Goal: Task Accomplishment & Management: Use online tool/utility

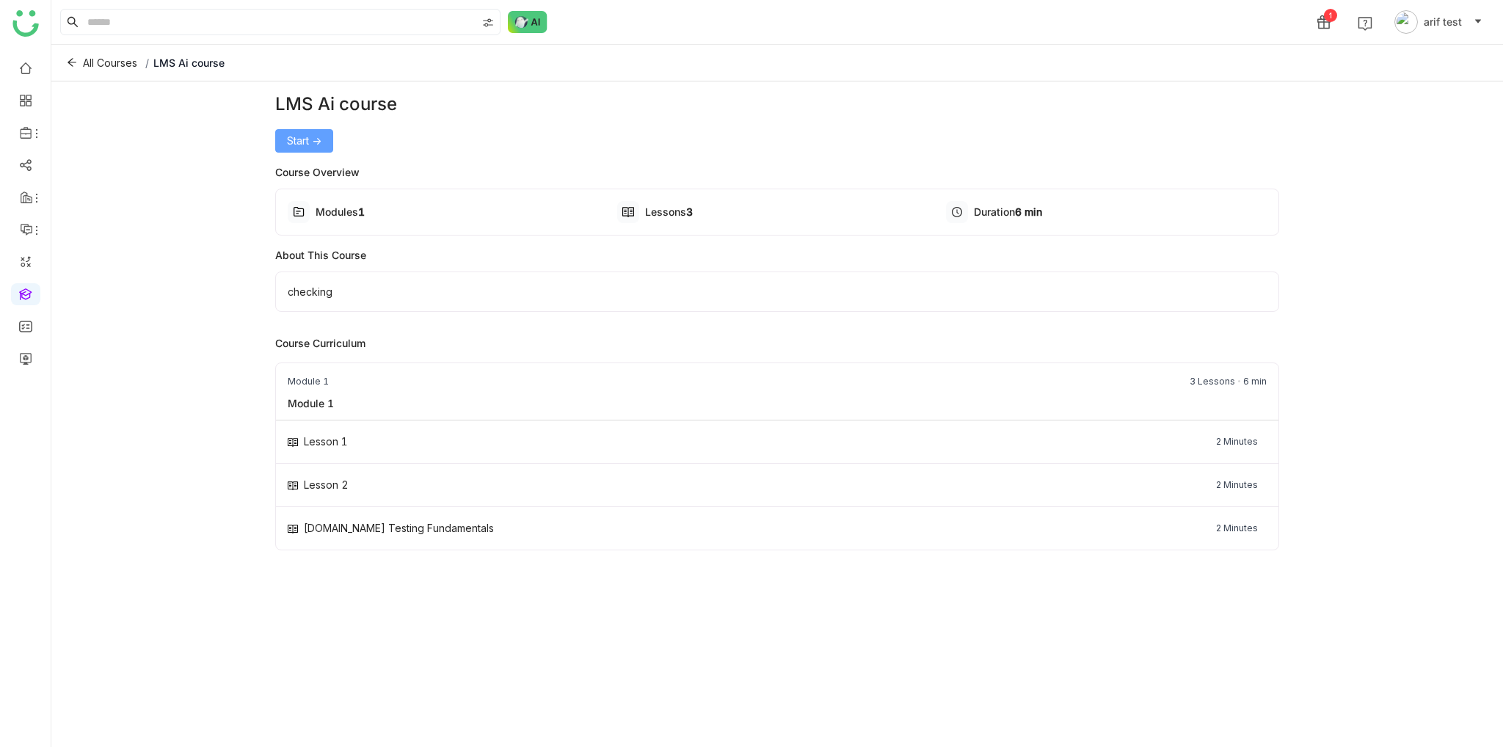
click at [326, 132] on button "Start ->" at bounding box center [304, 140] width 58 height 23
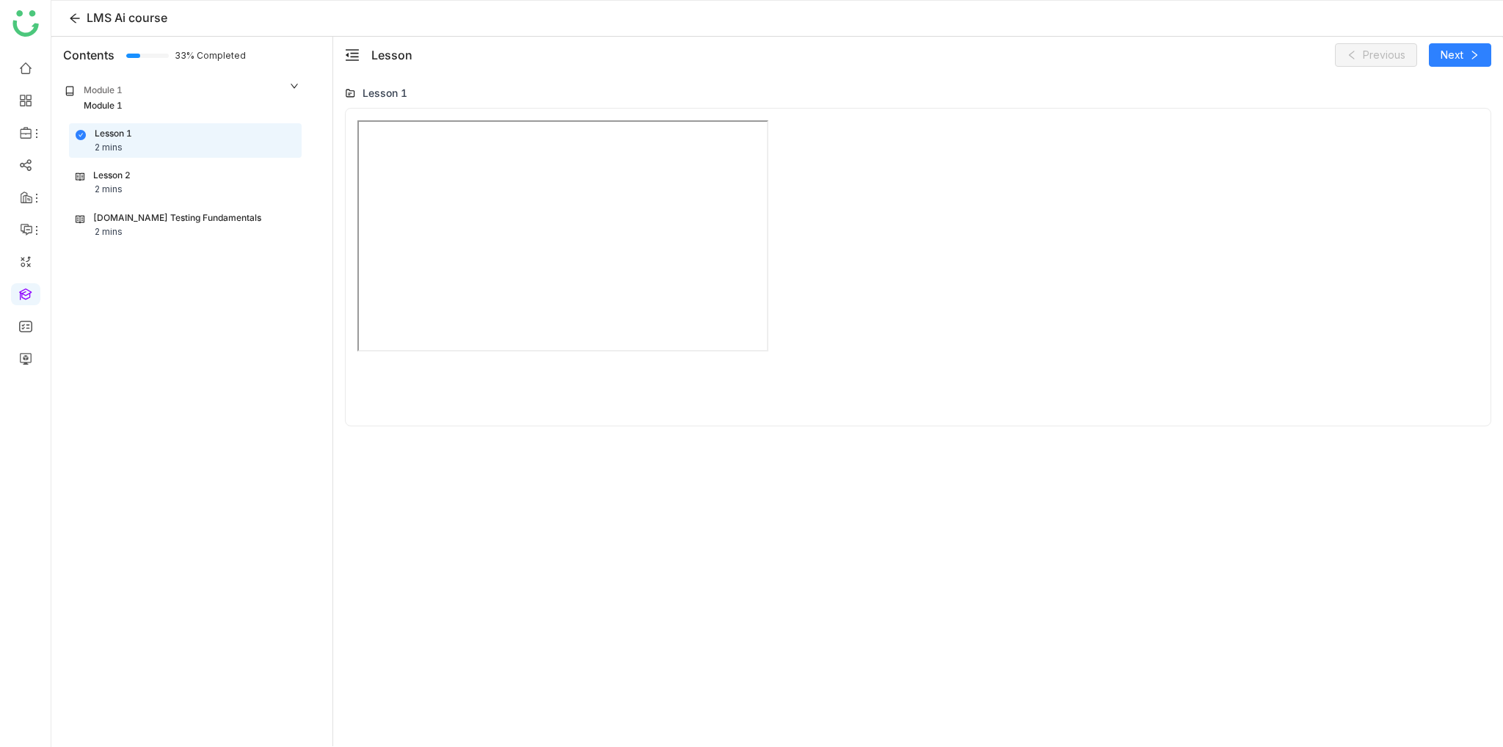
click at [235, 176] on div "Lesson 2 2 mins" at bounding box center [185, 183] width 219 height 28
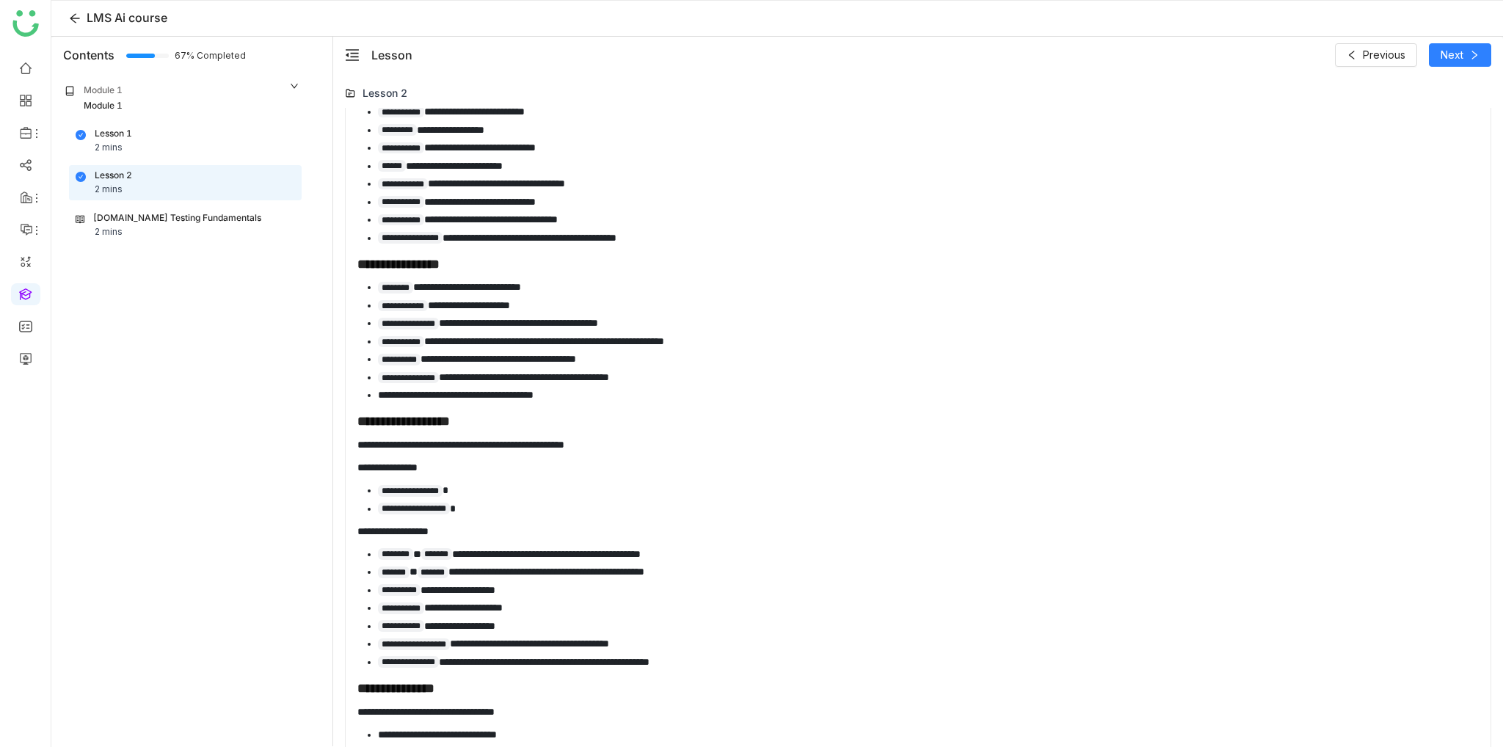
scroll to position [35, 0]
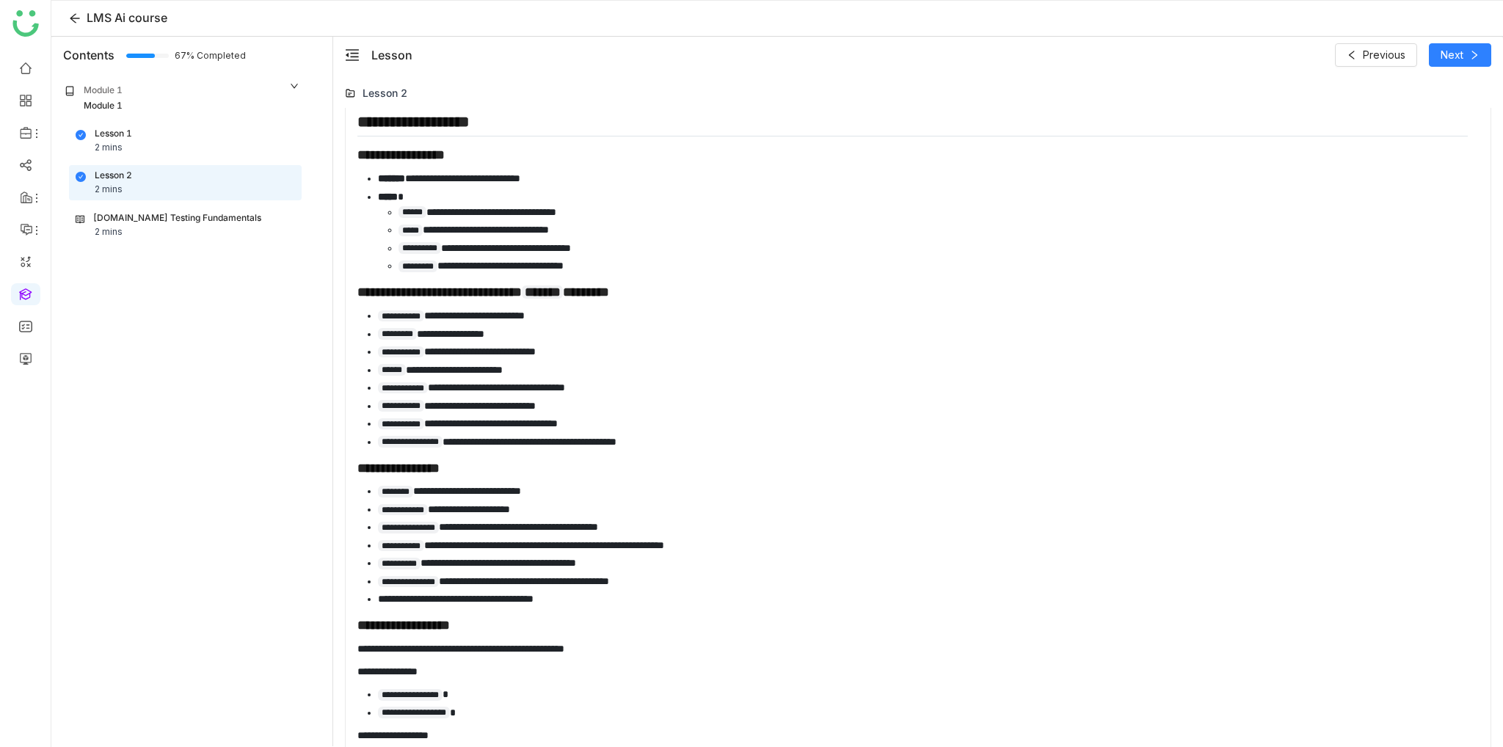
click at [214, 224] on div "Cypress.io Testing Fundamentals 2 mins" at bounding box center [185, 225] width 219 height 28
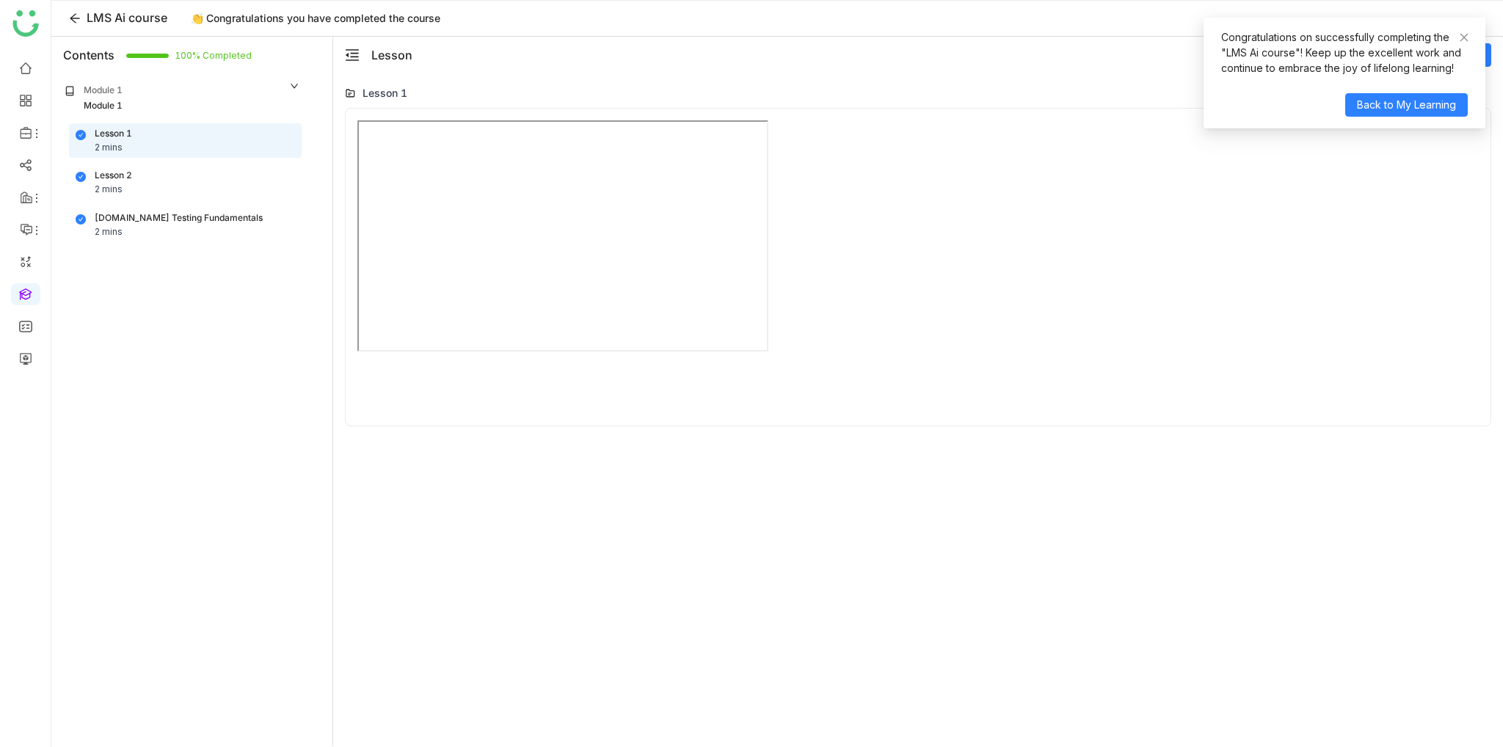
click at [150, 233] on div "Cypress.io Testing Fundamentals 2 mins" at bounding box center [185, 225] width 219 height 28
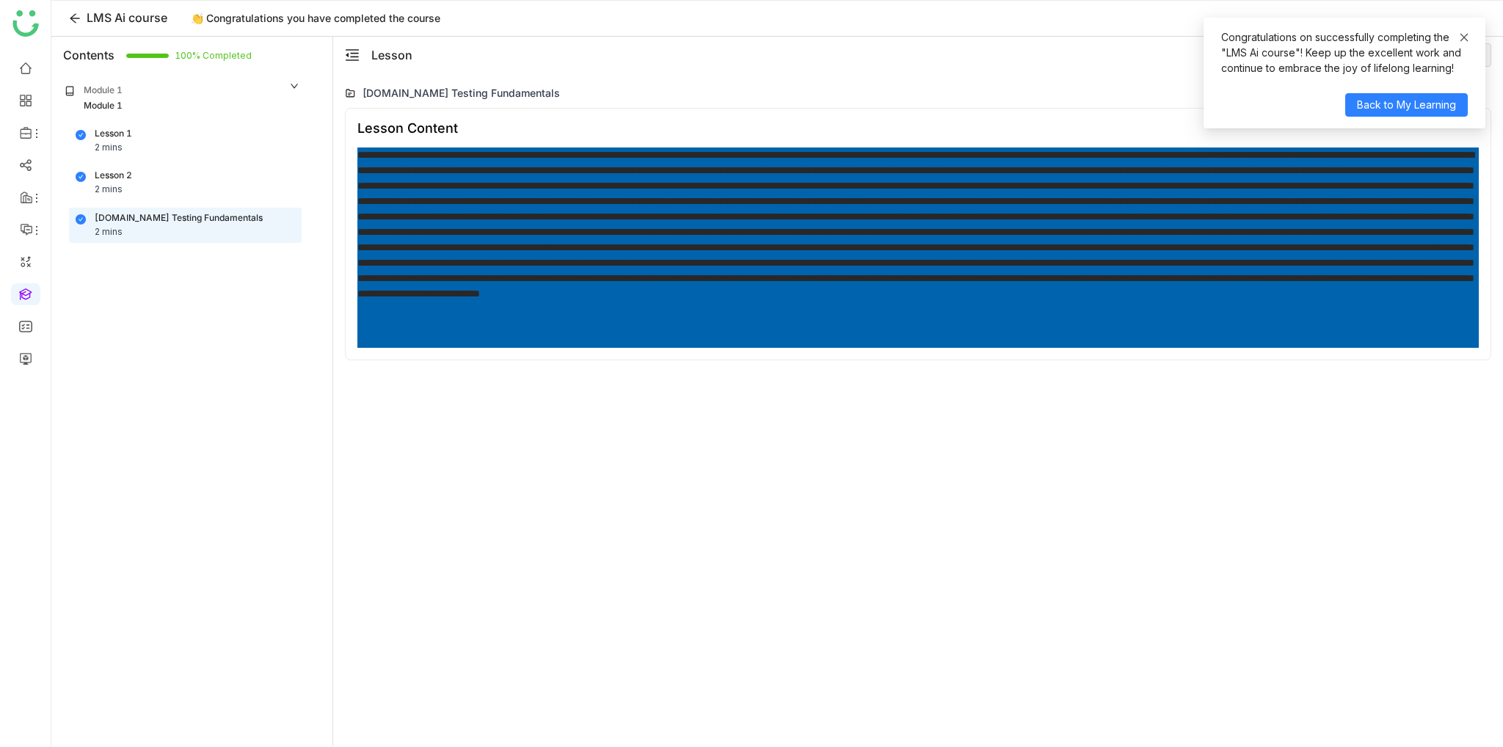
click at [1468, 29] on link at bounding box center [1464, 37] width 10 height 16
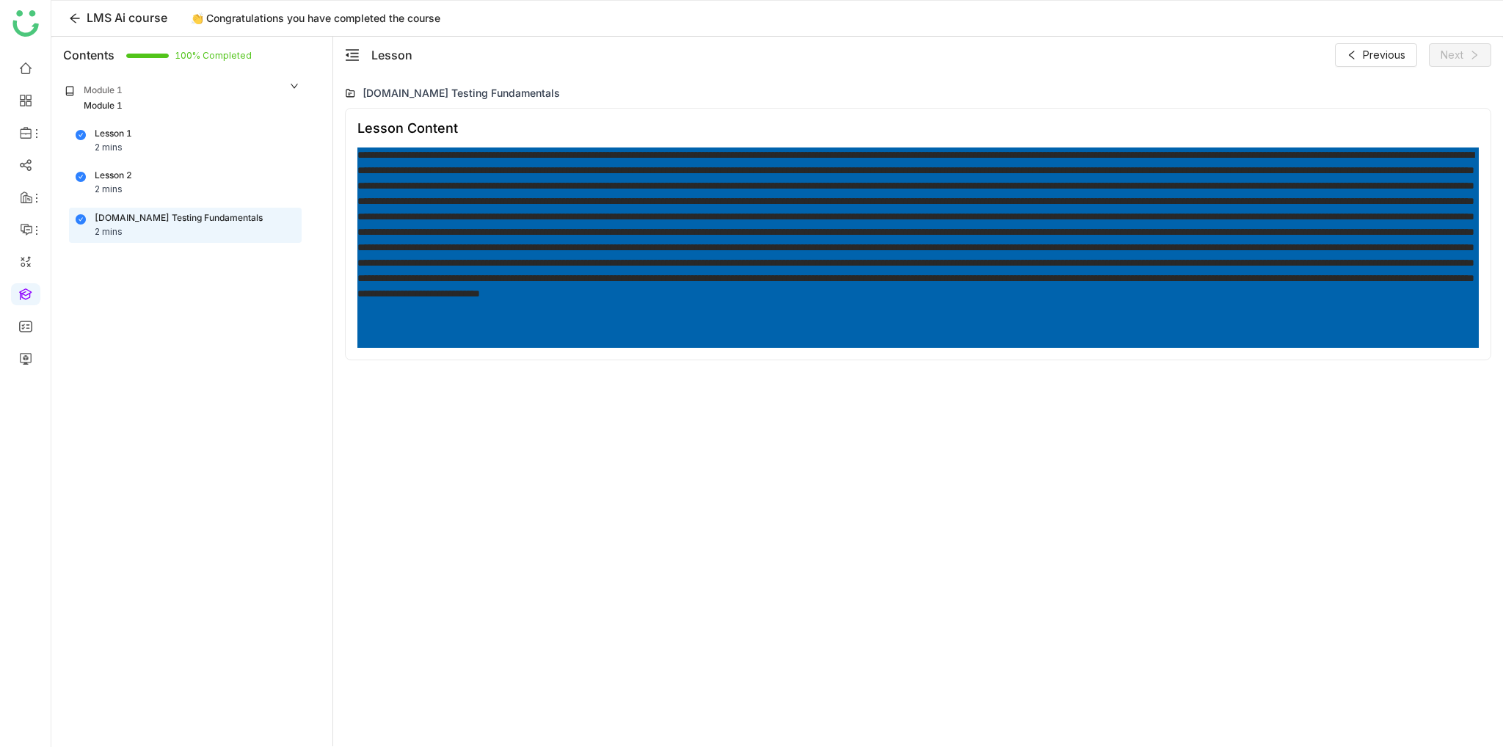
click at [118, 184] on div "2 mins" at bounding box center [109, 190] width 28 height 14
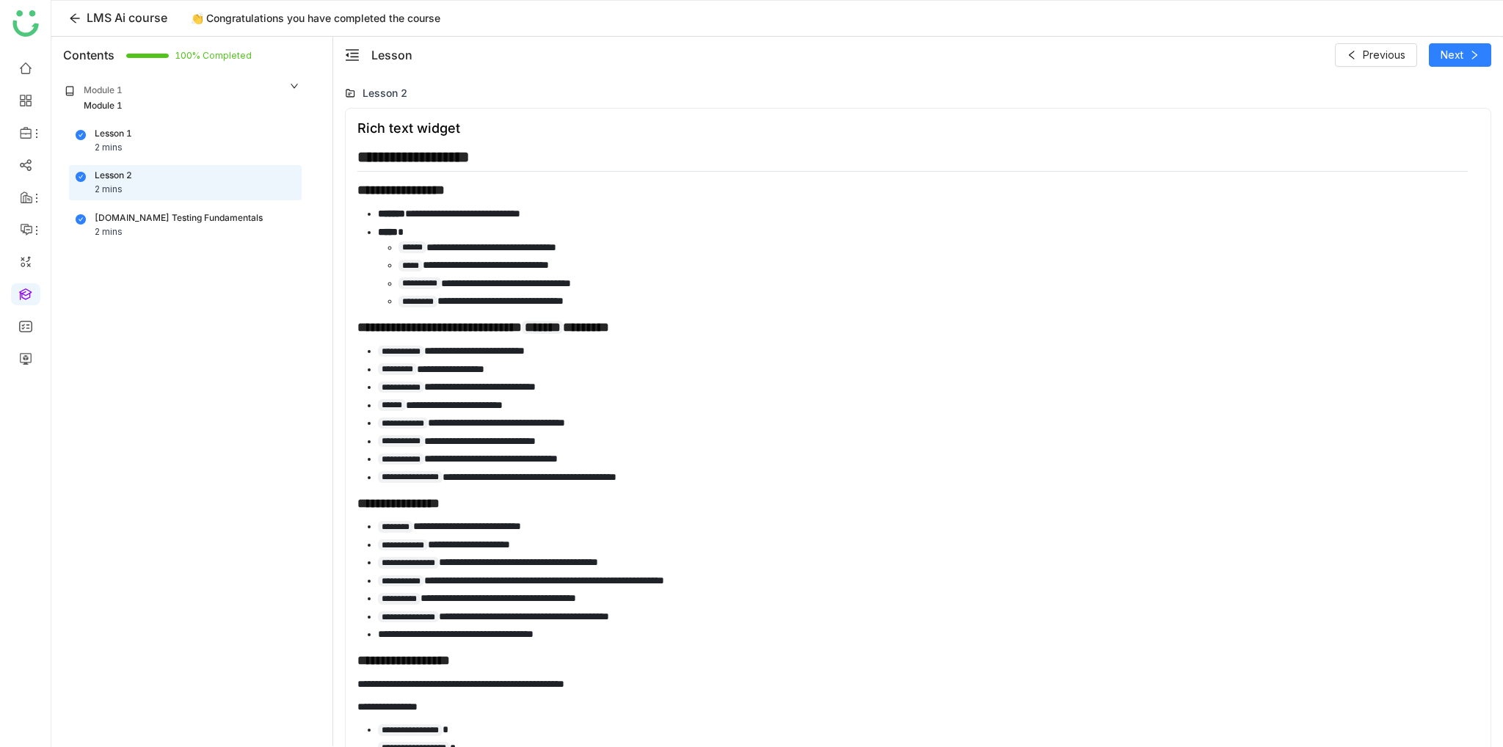
click at [186, 232] on div "Cypress.io Testing Fundamentals 2 mins" at bounding box center [185, 225] width 219 height 28
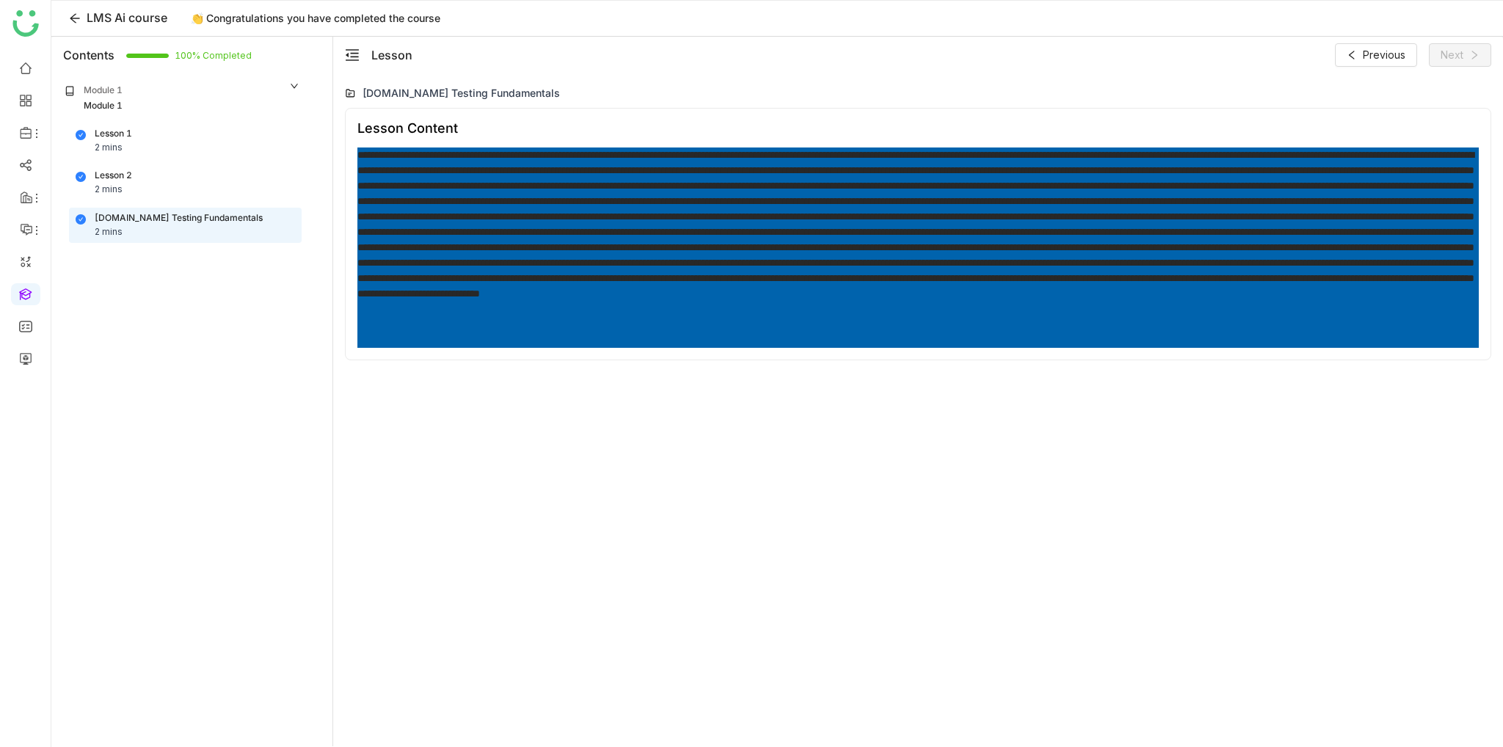
click at [1232, 195] on div at bounding box center [918, 248] width 1122 height 200
click at [1366, 50] on span "Previous" at bounding box center [1384, 55] width 43 height 16
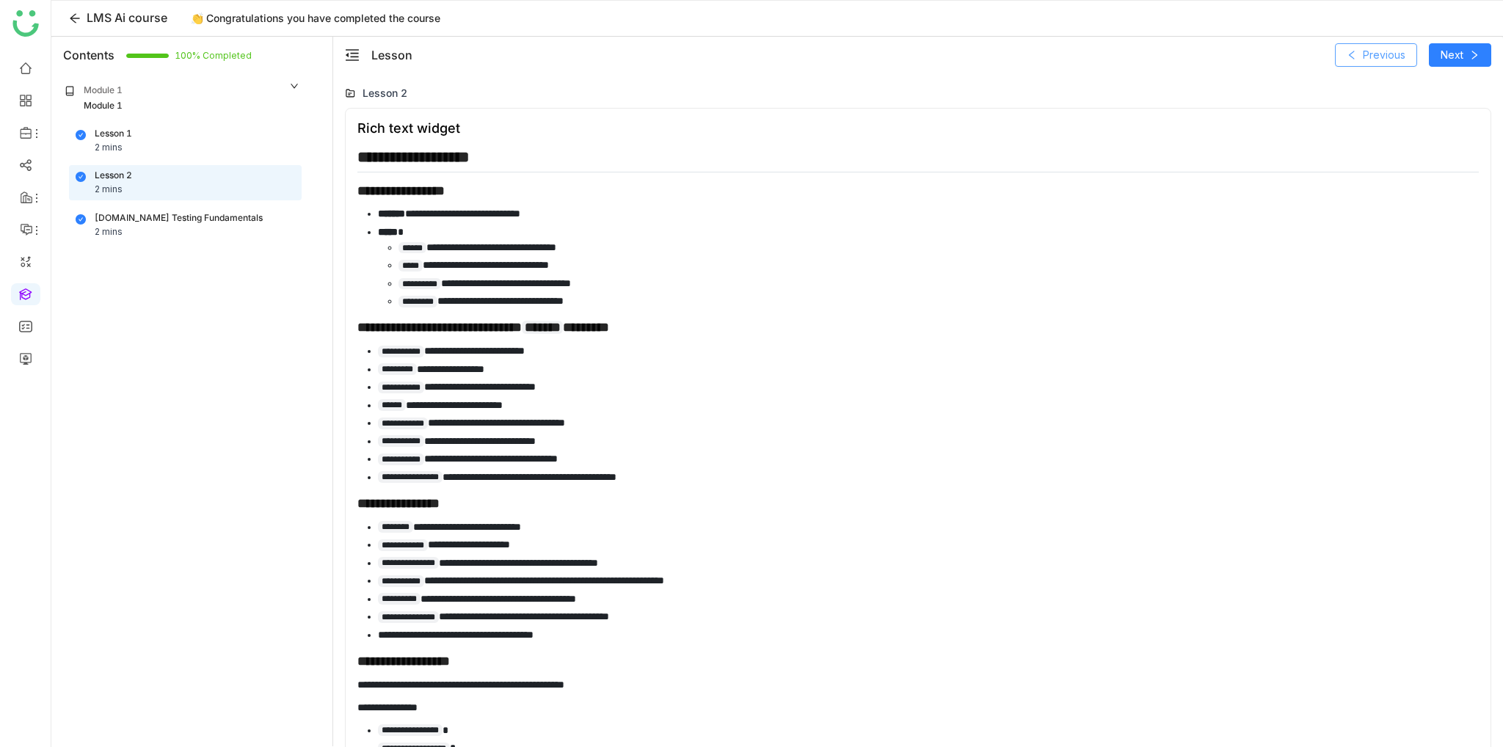
click at [1384, 61] on span "Previous" at bounding box center [1384, 55] width 43 height 16
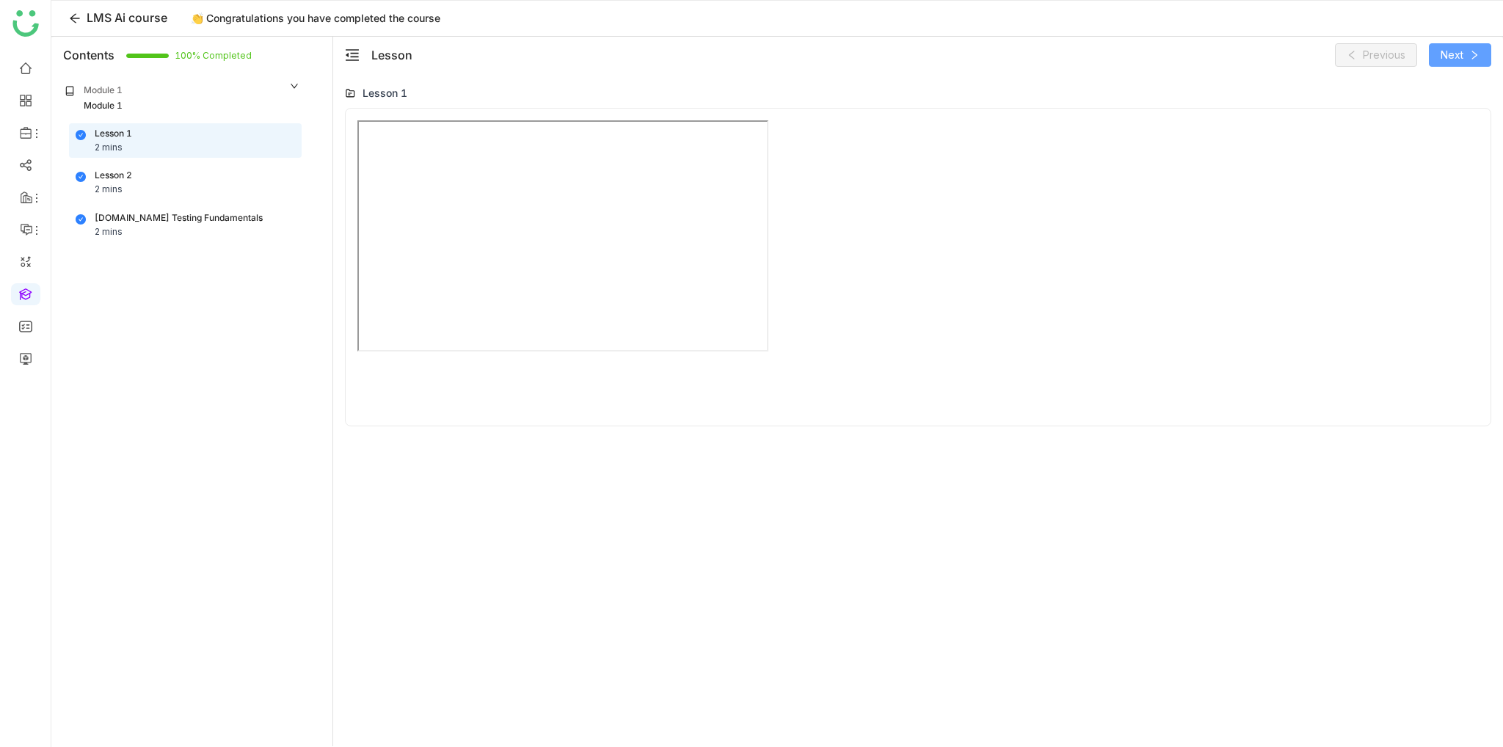
click at [1436, 49] on button "Next" at bounding box center [1460, 54] width 62 height 23
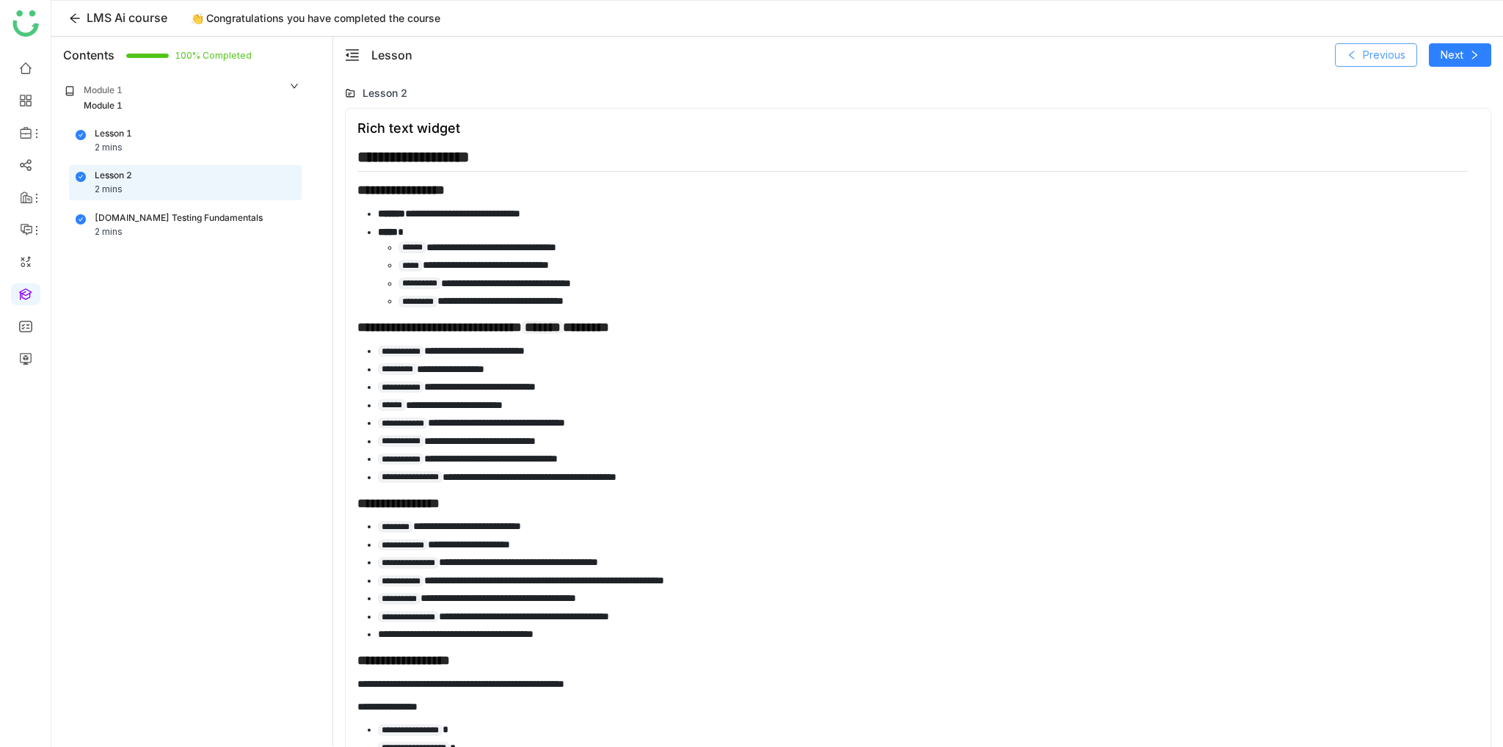
click at [1342, 63] on button "Previous" at bounding box center [1376, 54] width 82 height 23
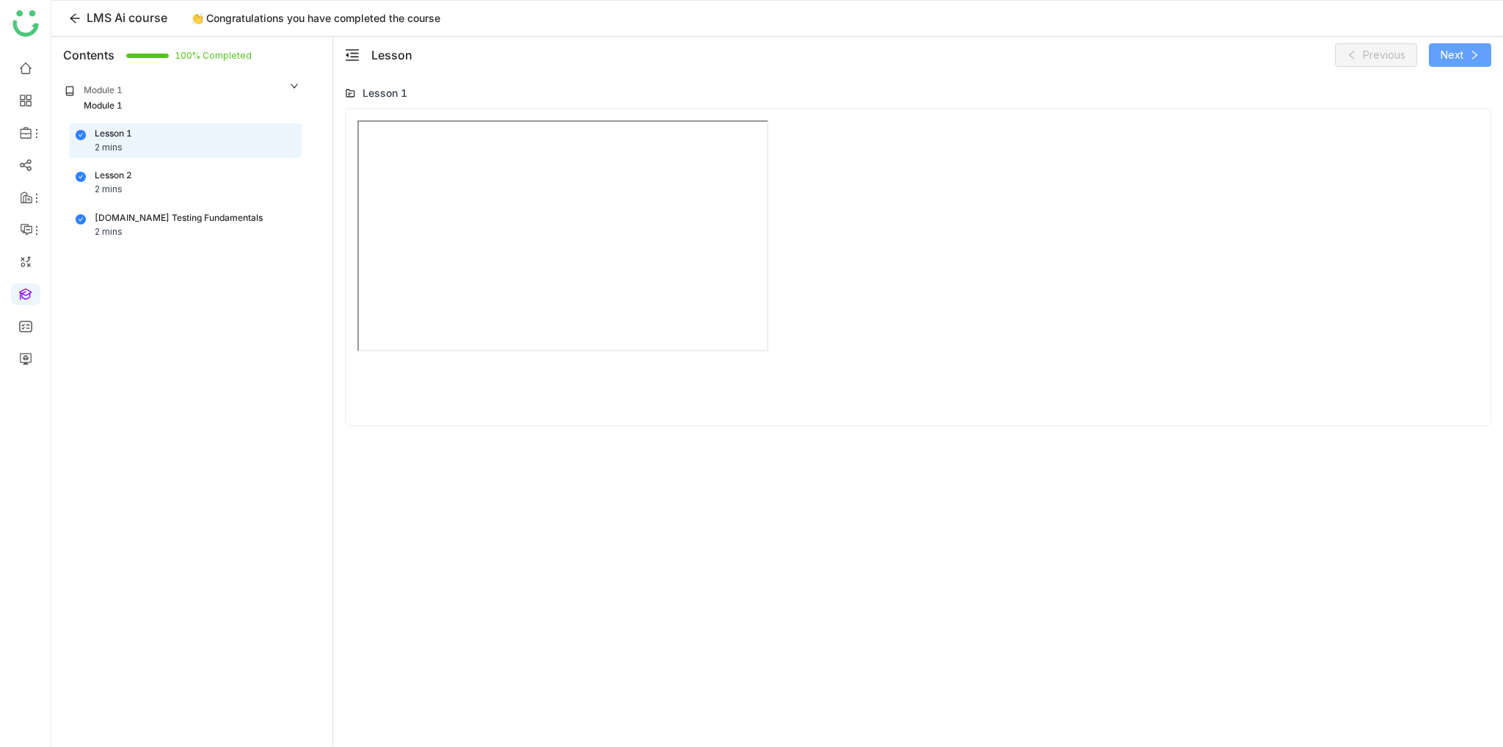
click at [1442, 59] on span "Next" at bounding box center [1452, 55] width 23 height 16
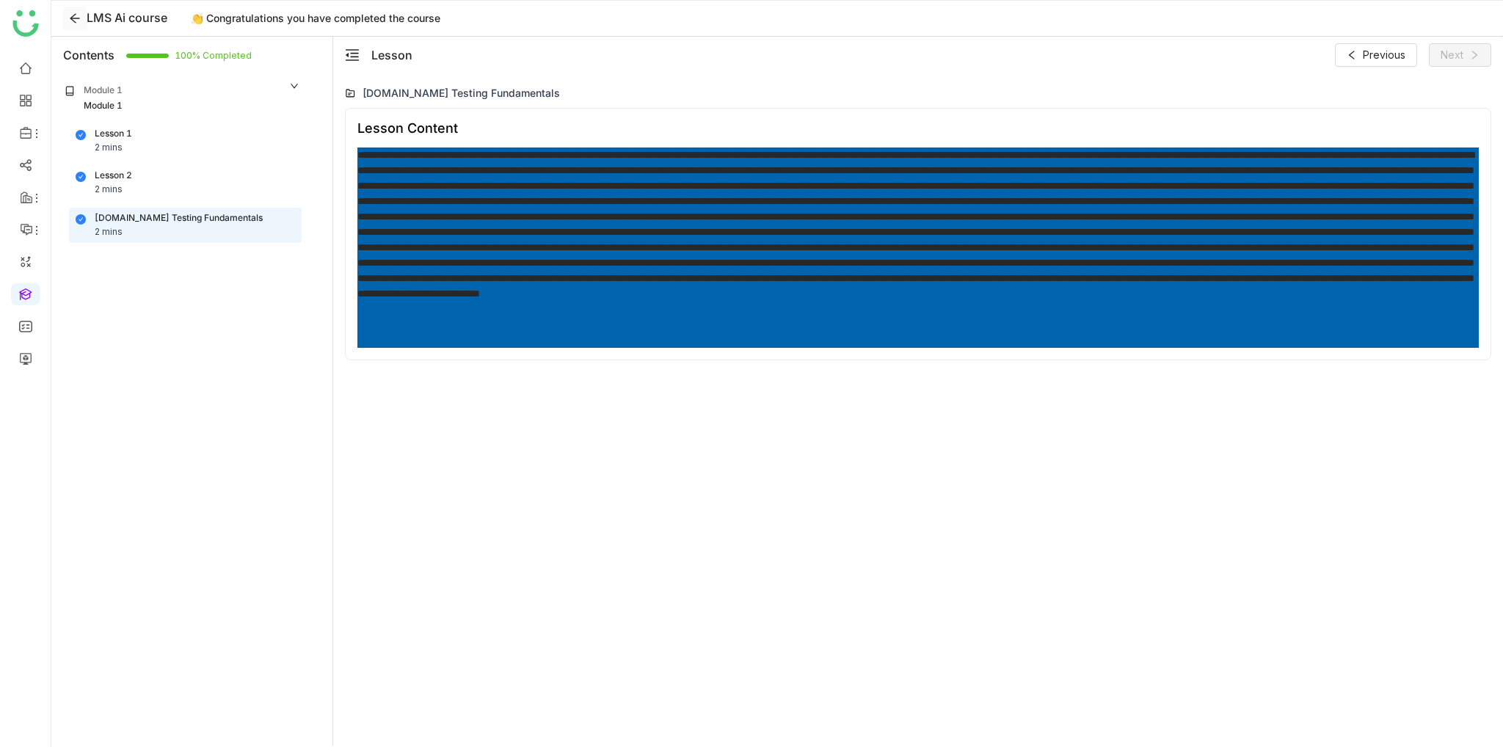
click at [80, 17] on icon at bounding box center [75, 18] width 12 height 12
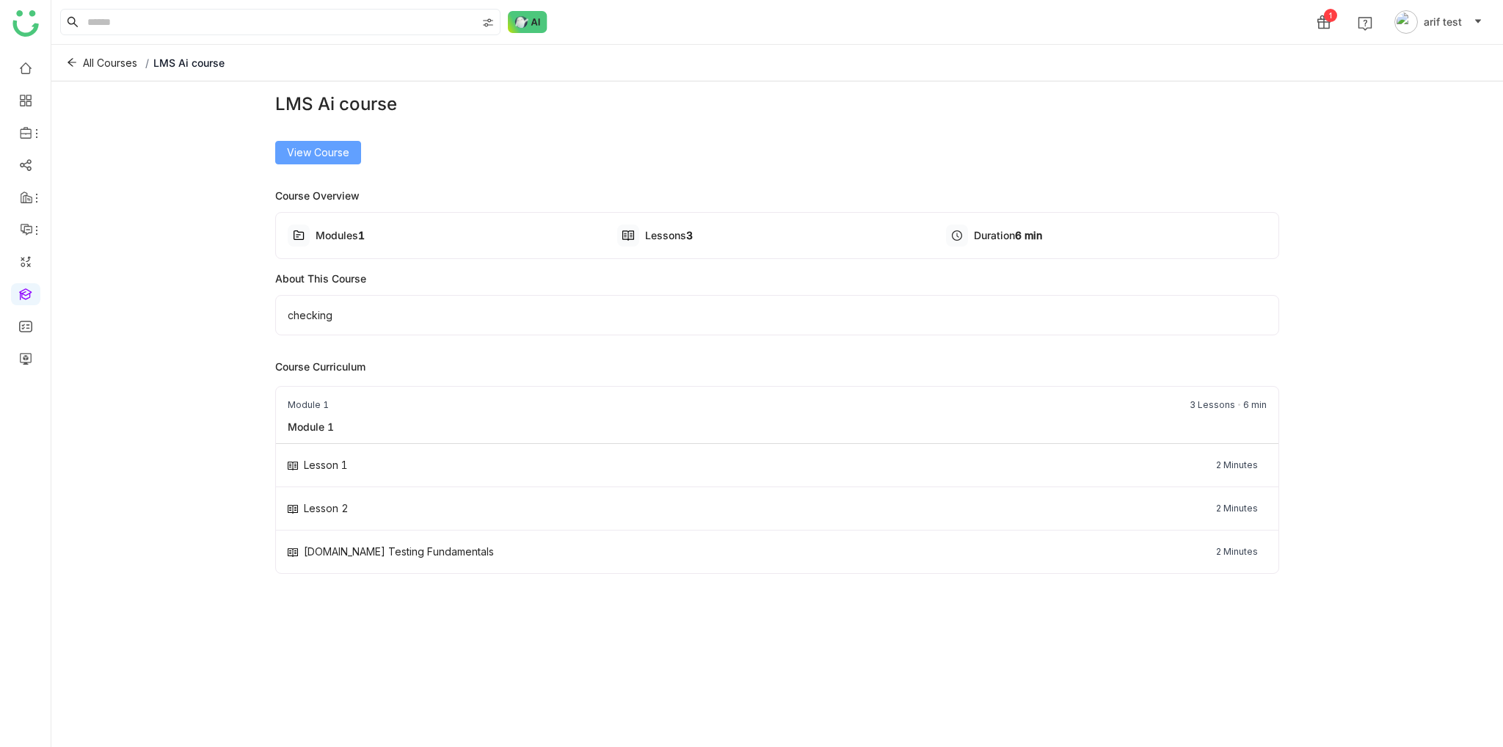
click at [343, 159] on span "View Course" at bounding box center [318, 153] width 62 height 16
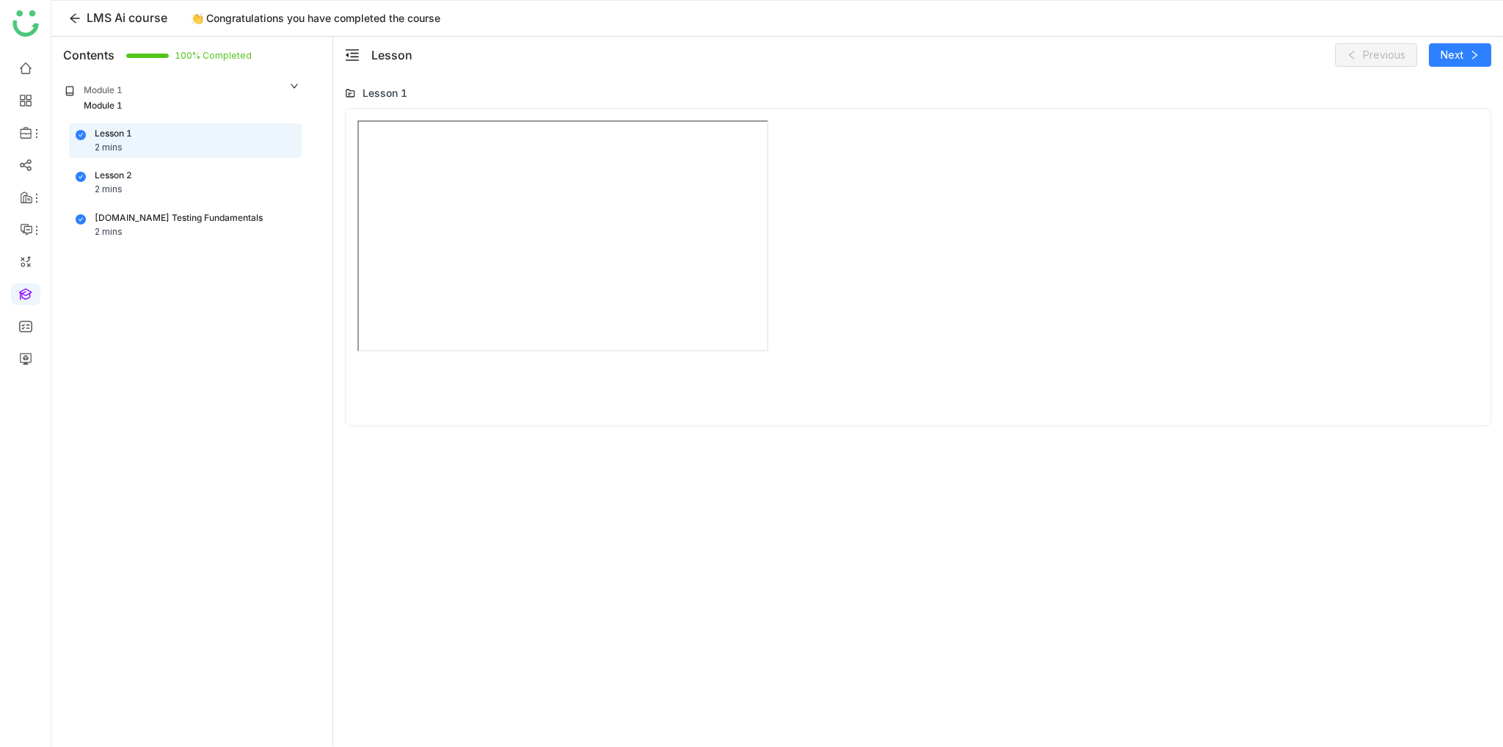
click at [205, 215] on div "Cypress.io Testing Fundamentals" at bounding box center [179, 218] width 168 height 14
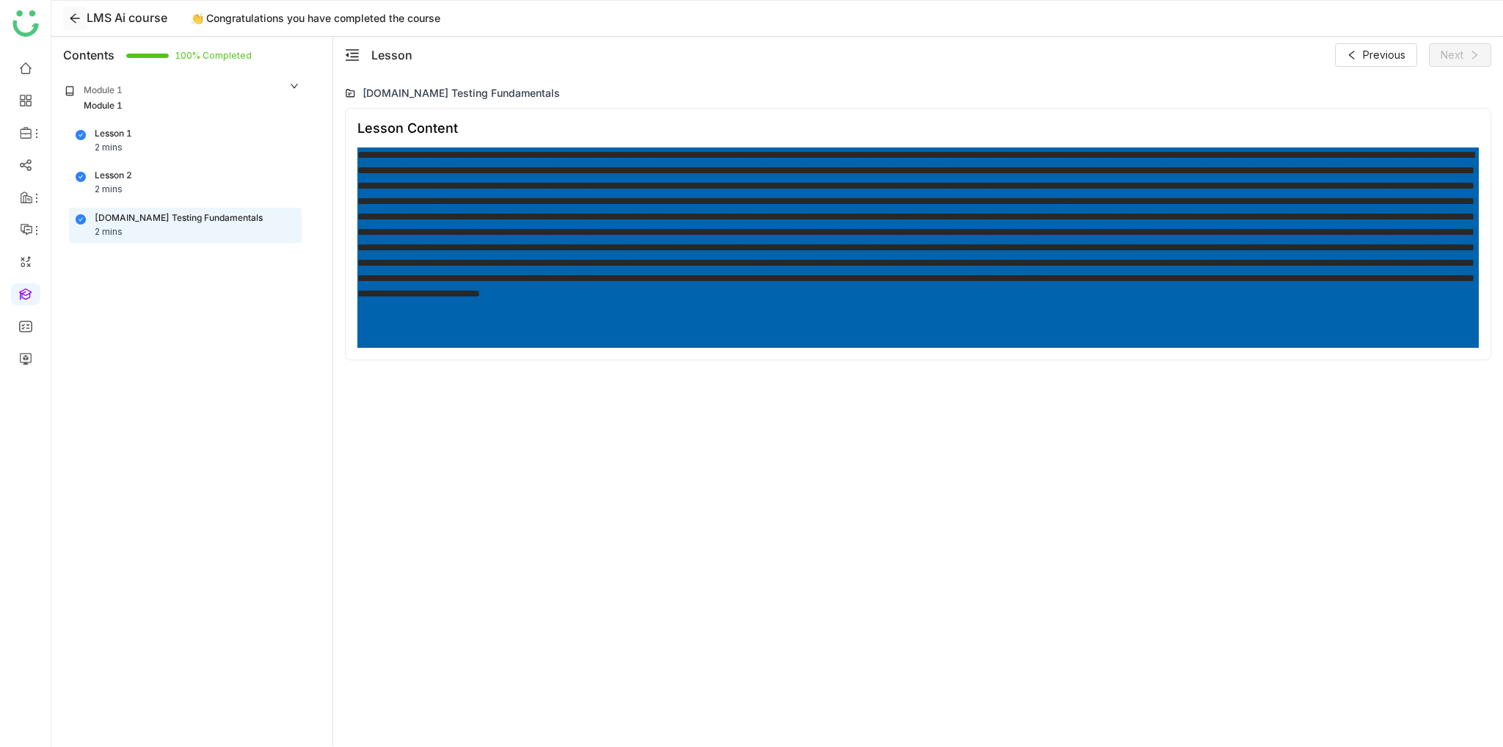
click at [73, 26] on button at bounding box center [74, 18] width 23 height 23
click at [71, 12] on icon at bounding box center [75, 18] width 12 height 12
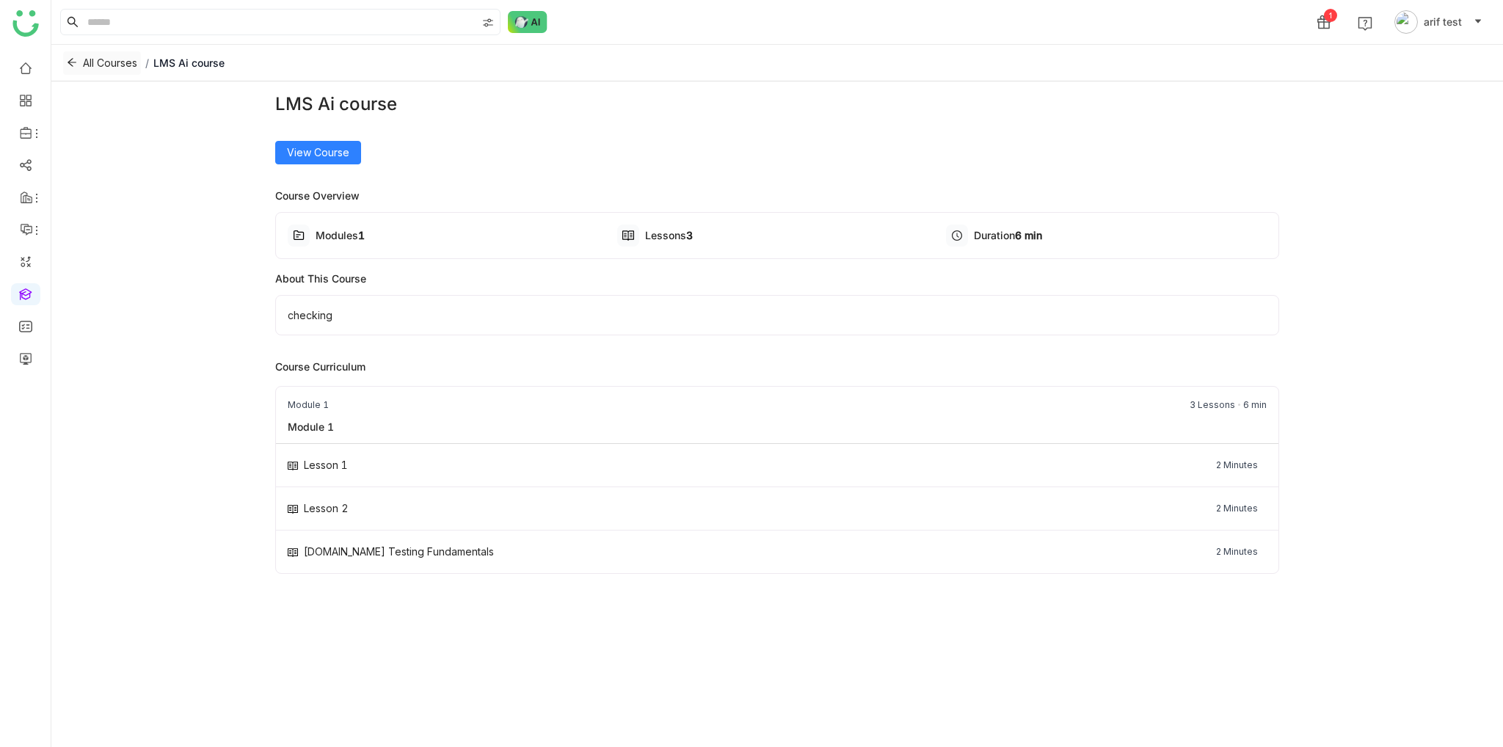
click at [79, 60] on button "All Courses" at bounding box center [102, 62] width 78 height 23
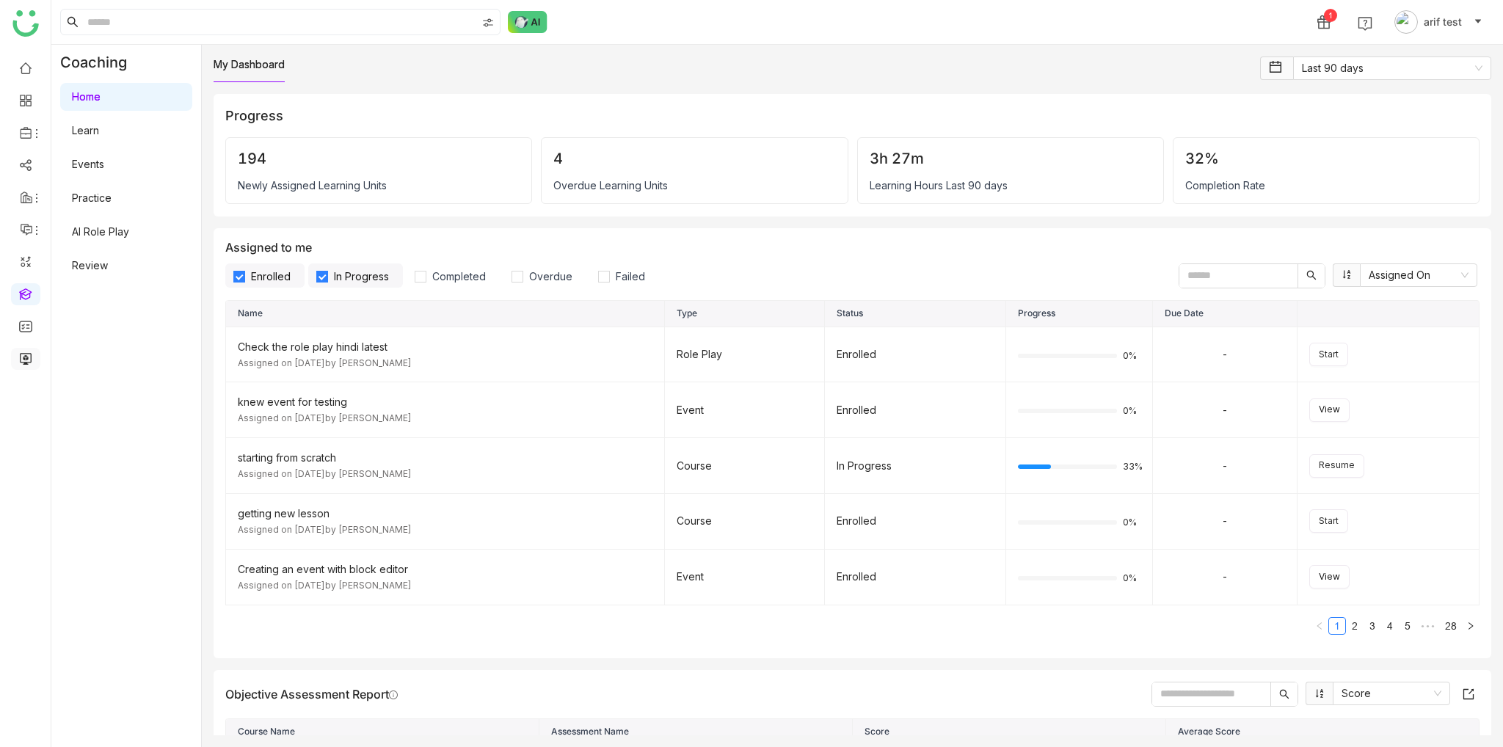
click at [32, 356] on link at bounding box center [25, 358] width 13 height 12
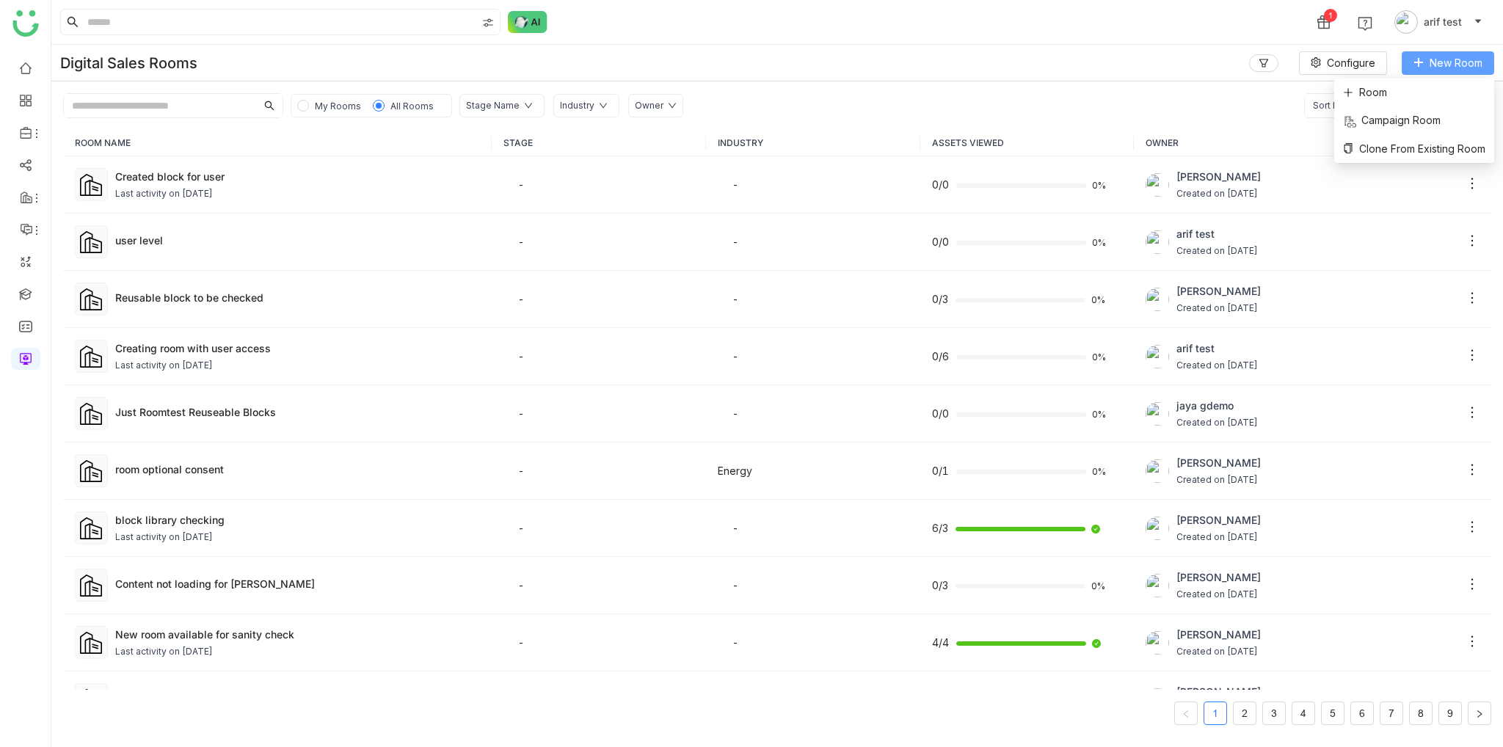
click at [1450, 68] on span "New Room" at bounding box center [1456, 63] width 53 height 16
click at [916, 55] on div "Digital Sales Rooms Configure New Room" at bounding box center [777, 63] width 1452 height 37
click at [188, 184] on div "Created block for user Last activity on Sep 02, 2025" at bounding box center [297, 185] width 365 height 32
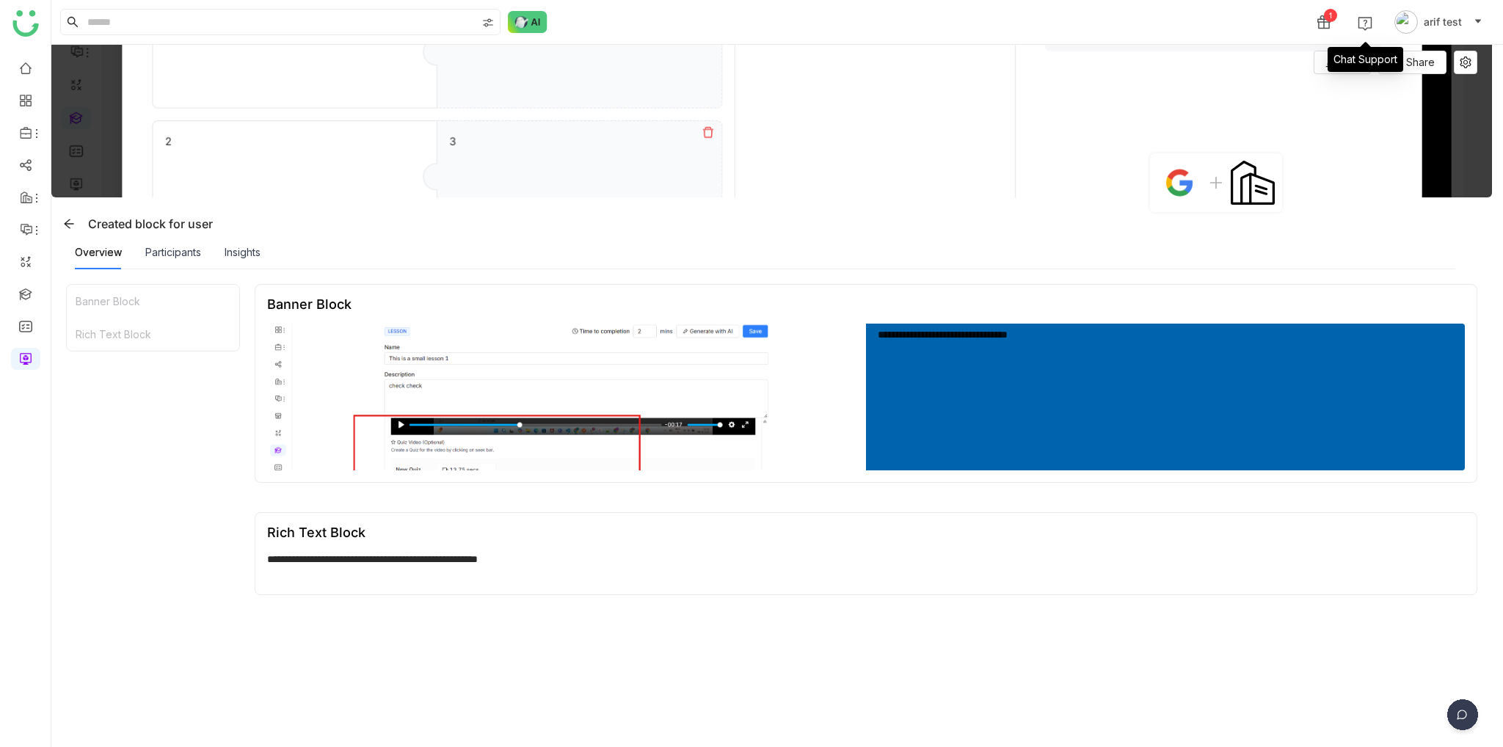
click at [1351, 69] on div "Chat Support" at bounding box center [1366, 59] width 76 height 25
click at [1326, 59] on icon at bounding box center [1331, 62] width 10 height 10
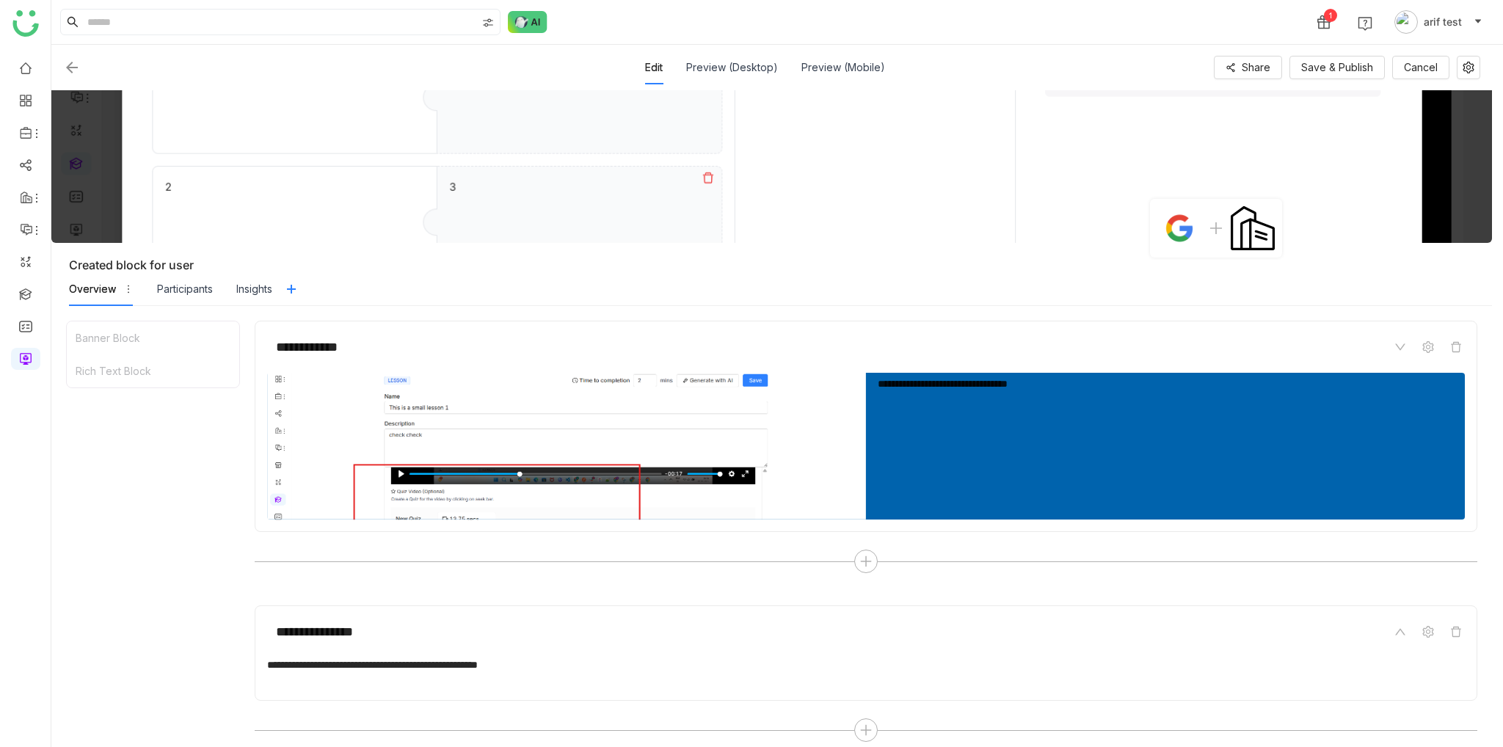
click at [72, 64] on img at bounding box center [72, 68] width 18 height 18
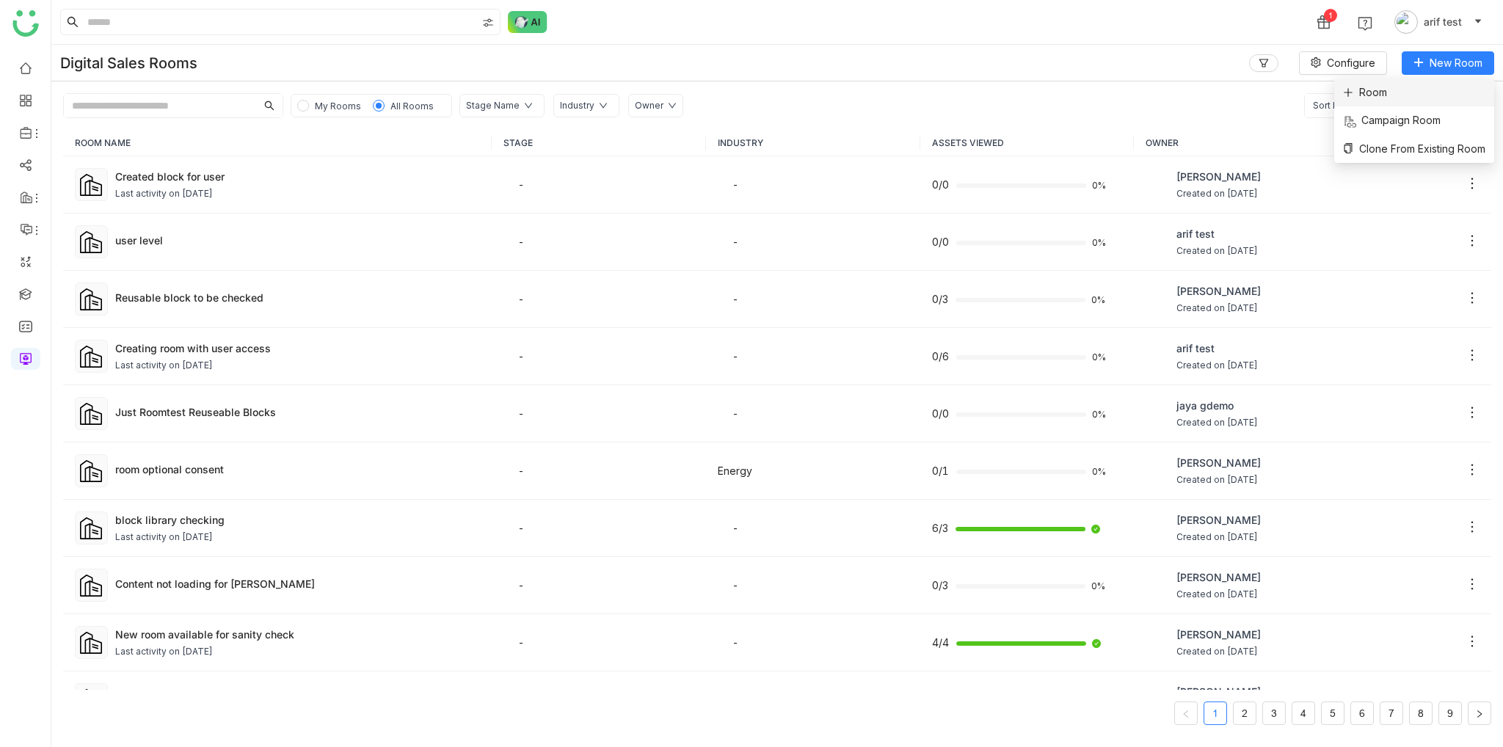
click at [1409, 90] on li "Room" at bounding box center [1414, 93] width 160 height 28
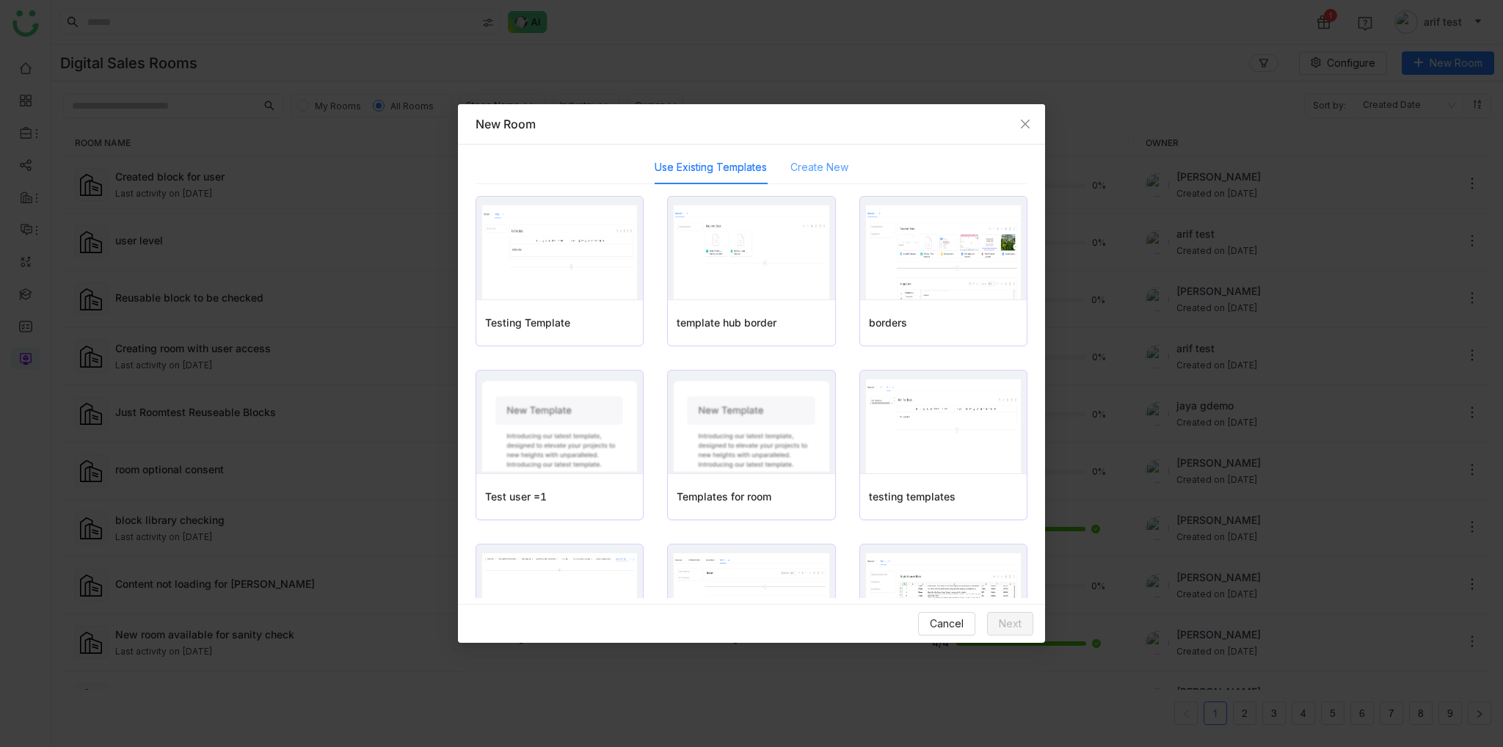
click at [822, 175] on div "Create New" at bounding box center [819, 167] width 58 height 34
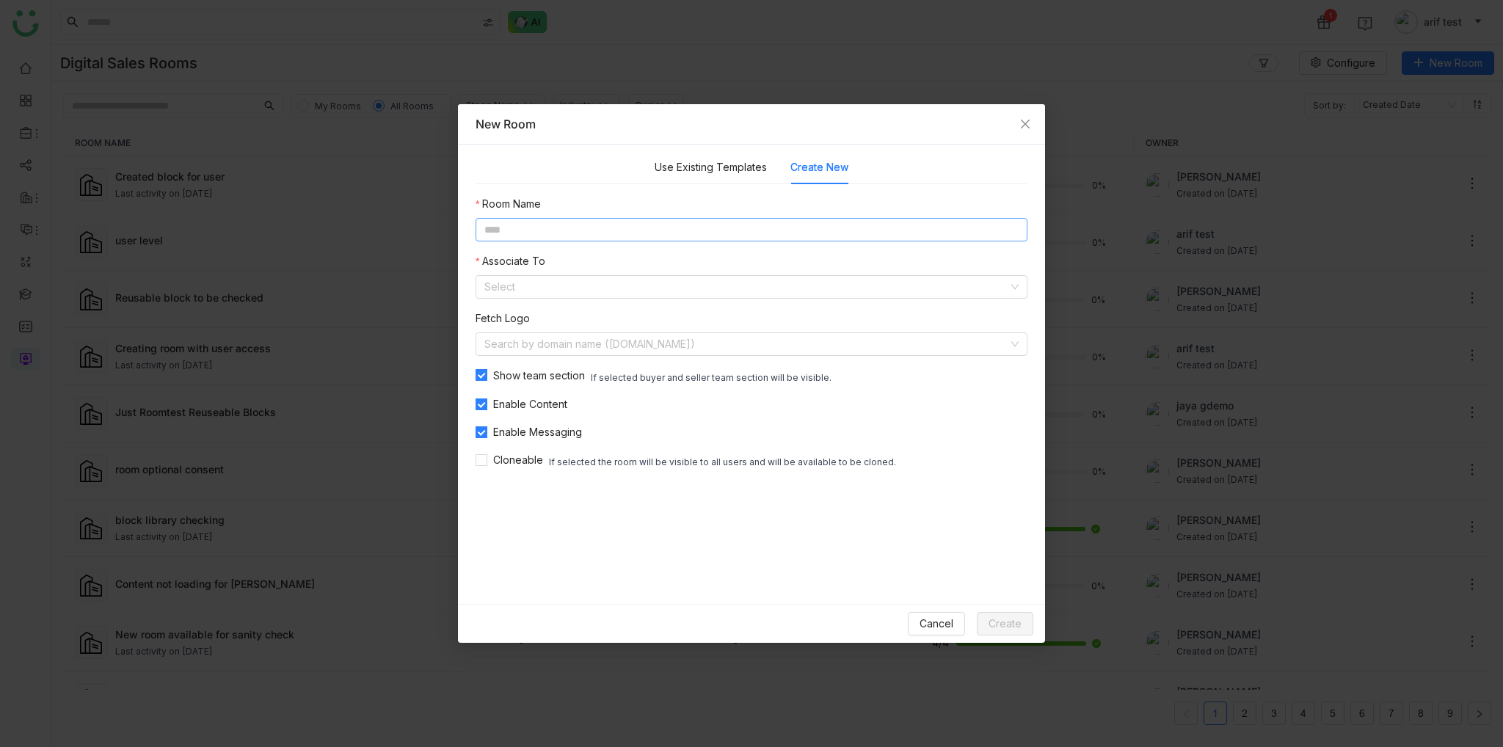
click at [749, 232] on input at bounding box center [752, 229] width 552 height 23
type input "**********"
click at [620, 283] on input at bounding box center [746, 287] width 524 height 22
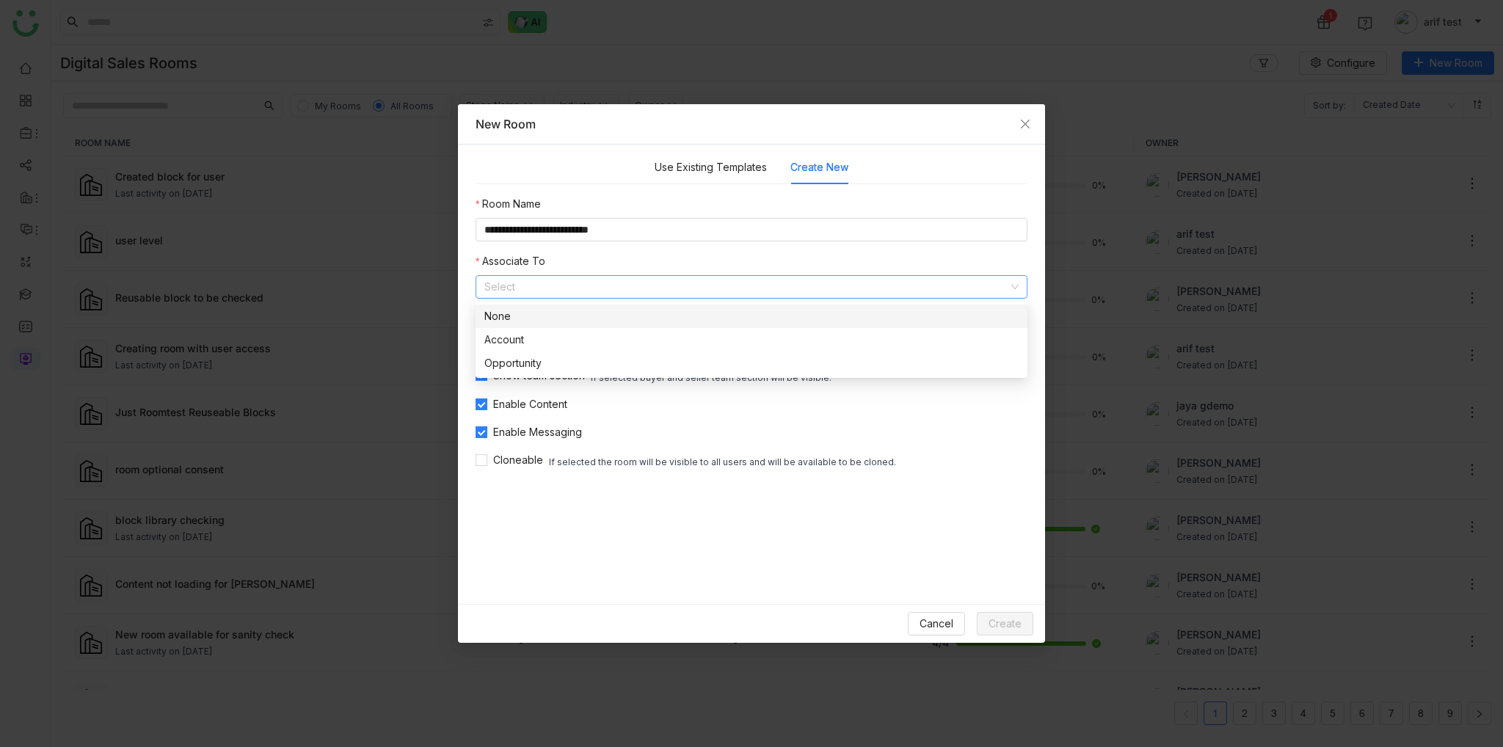
click at [570, 310] on div "None" at bounding box center [751, 316] width 534 height 16
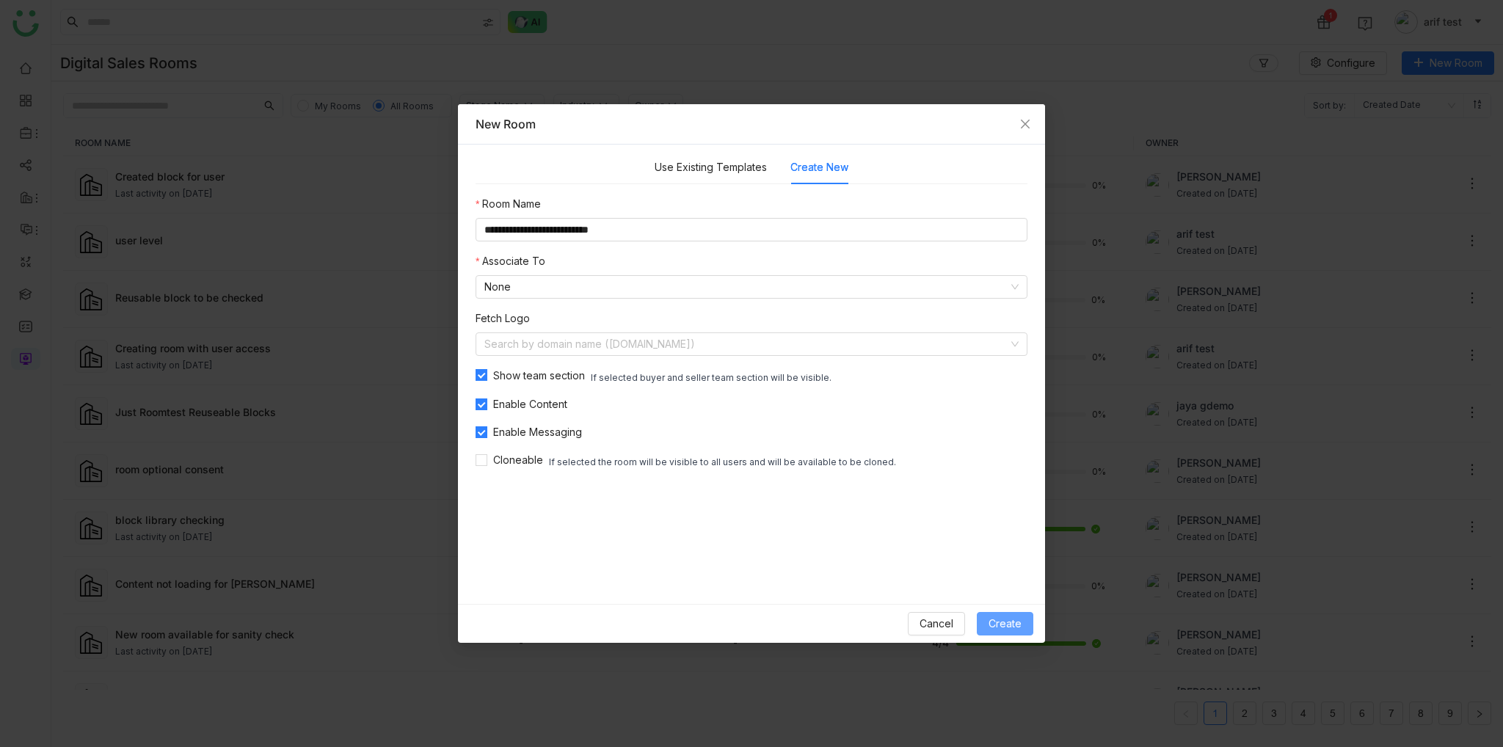
click at [1017, 623] on span "Create" at bounding box center [1005, 624] width 33 height 16
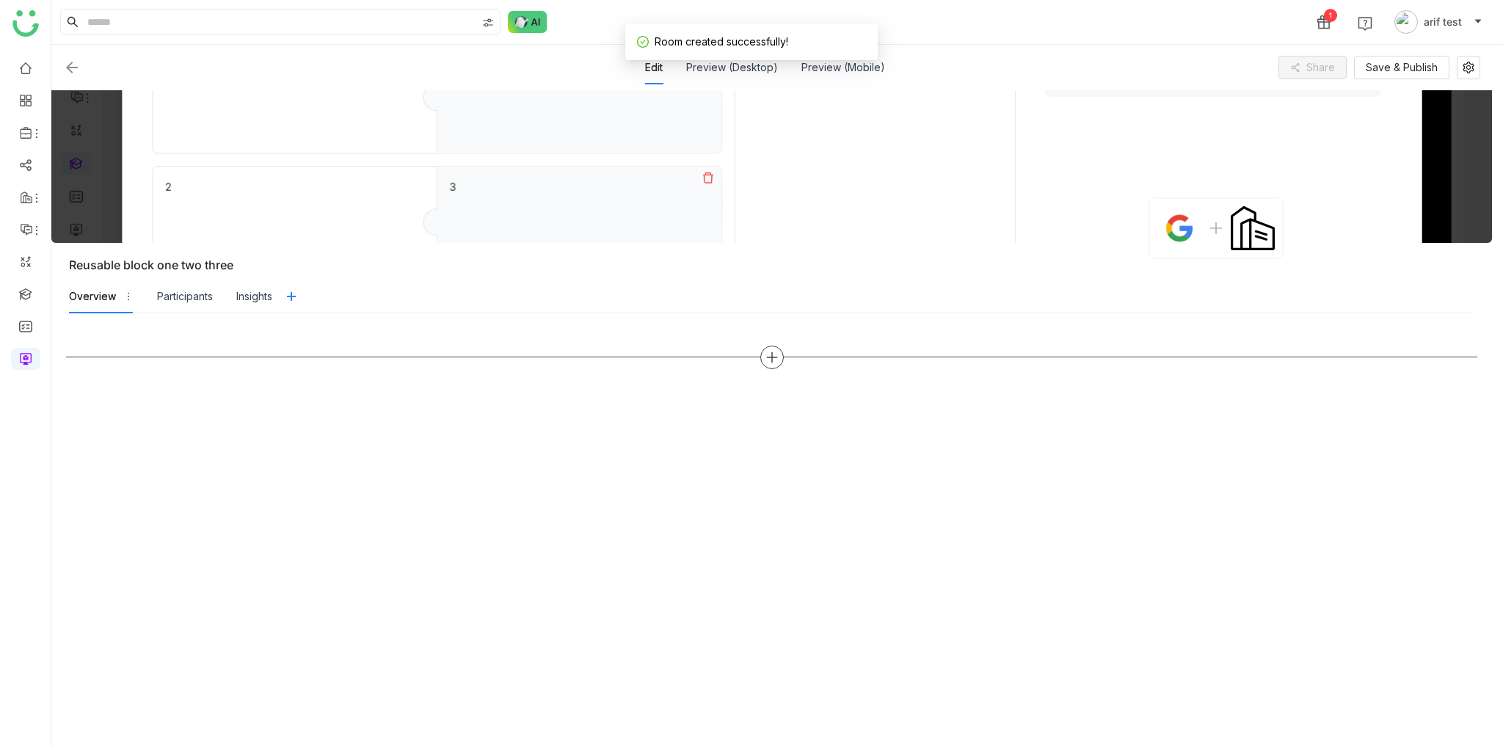
click at [771, 357] on icon at bounding box center [772, 357] width 13 height 13
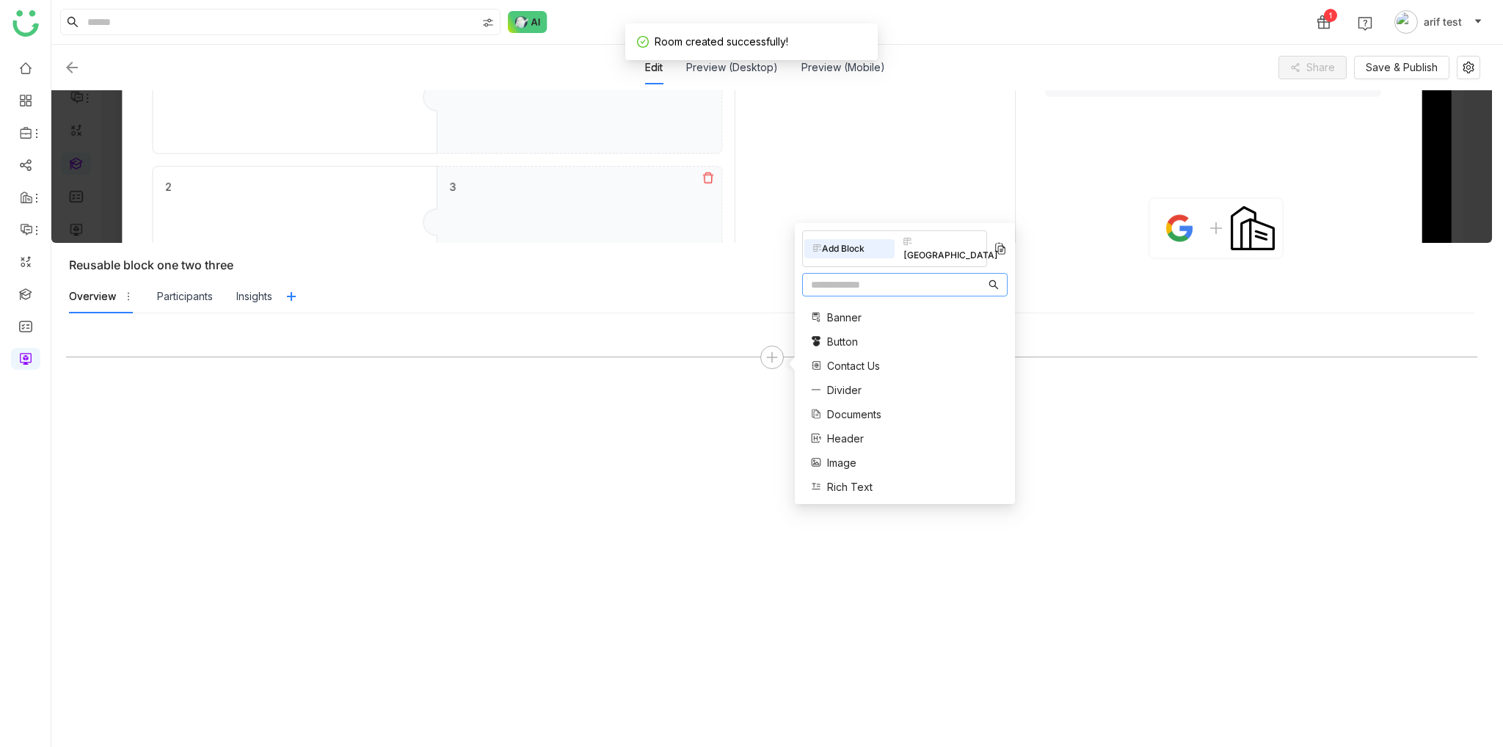
click at [932, 253] on div "Add Block Block Library Banner Button Contact Us Divider Documents Header Image…" at bounding box center [905, 363] width 206 height 266
click at [939, 243] on div "Block Library" at bounding box center [940, 249] width 90 height 32
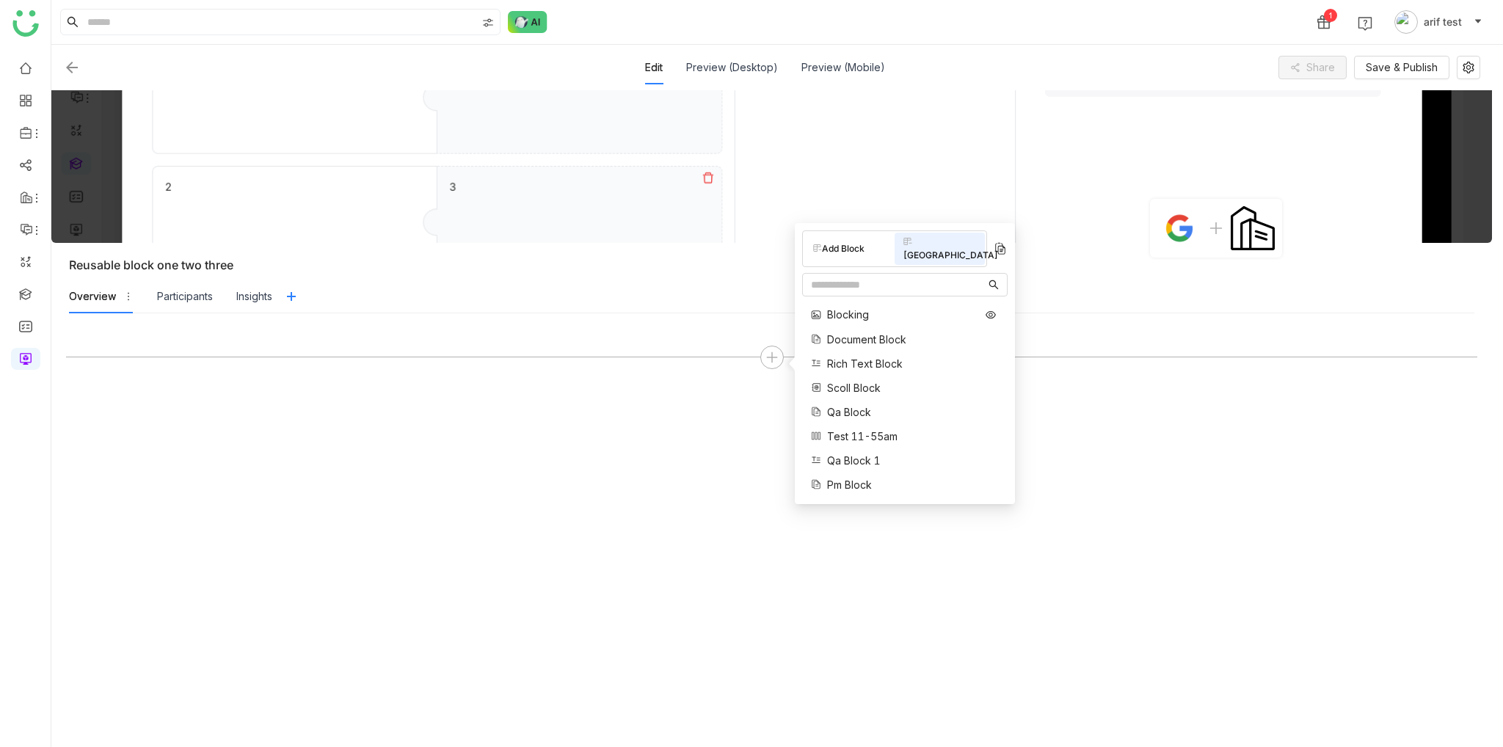
click at [857, 307] on span "Blocking" at bounding box center [848, 314] width 42 height 15
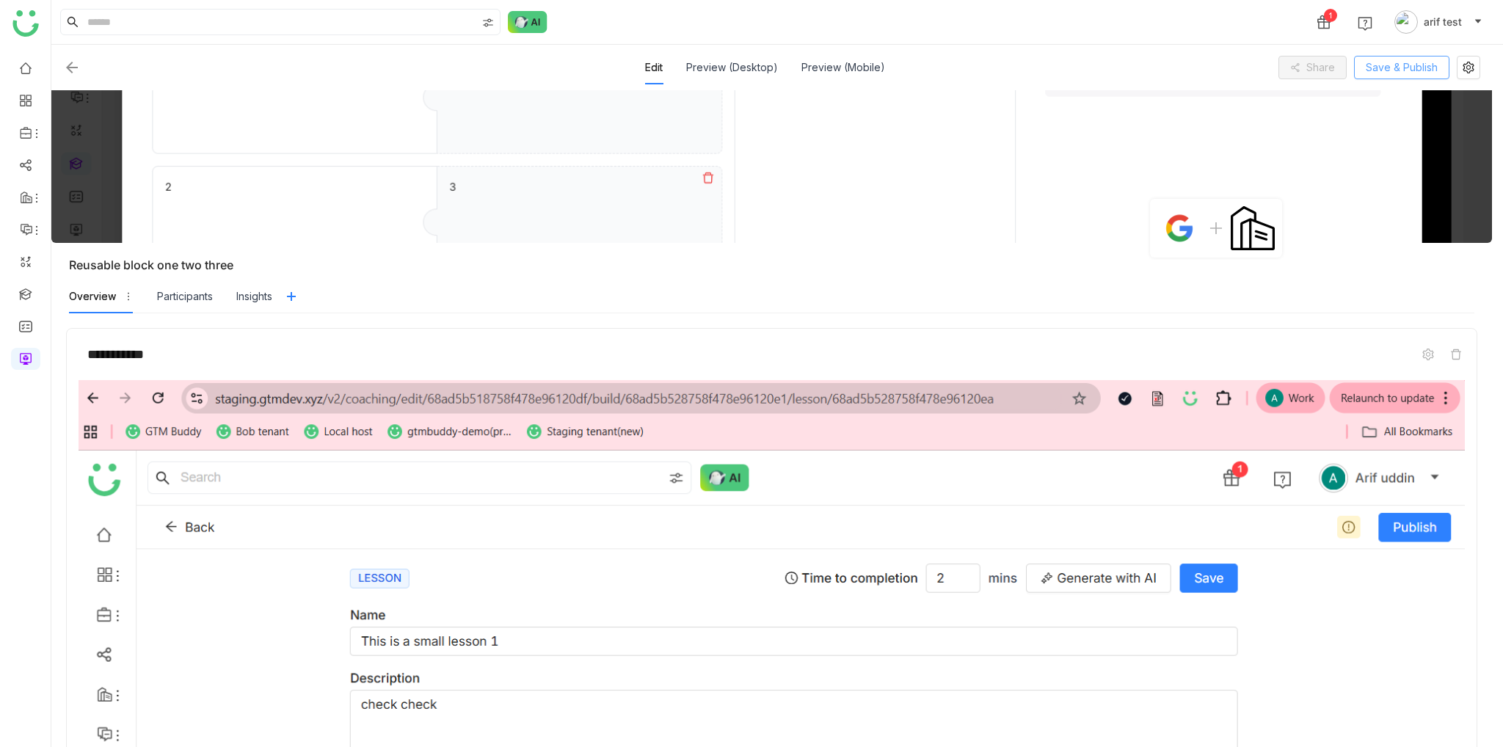
click at [1404, 68] on span "Save & Publish" at bounding box center [1402, 67] width 72 height 16
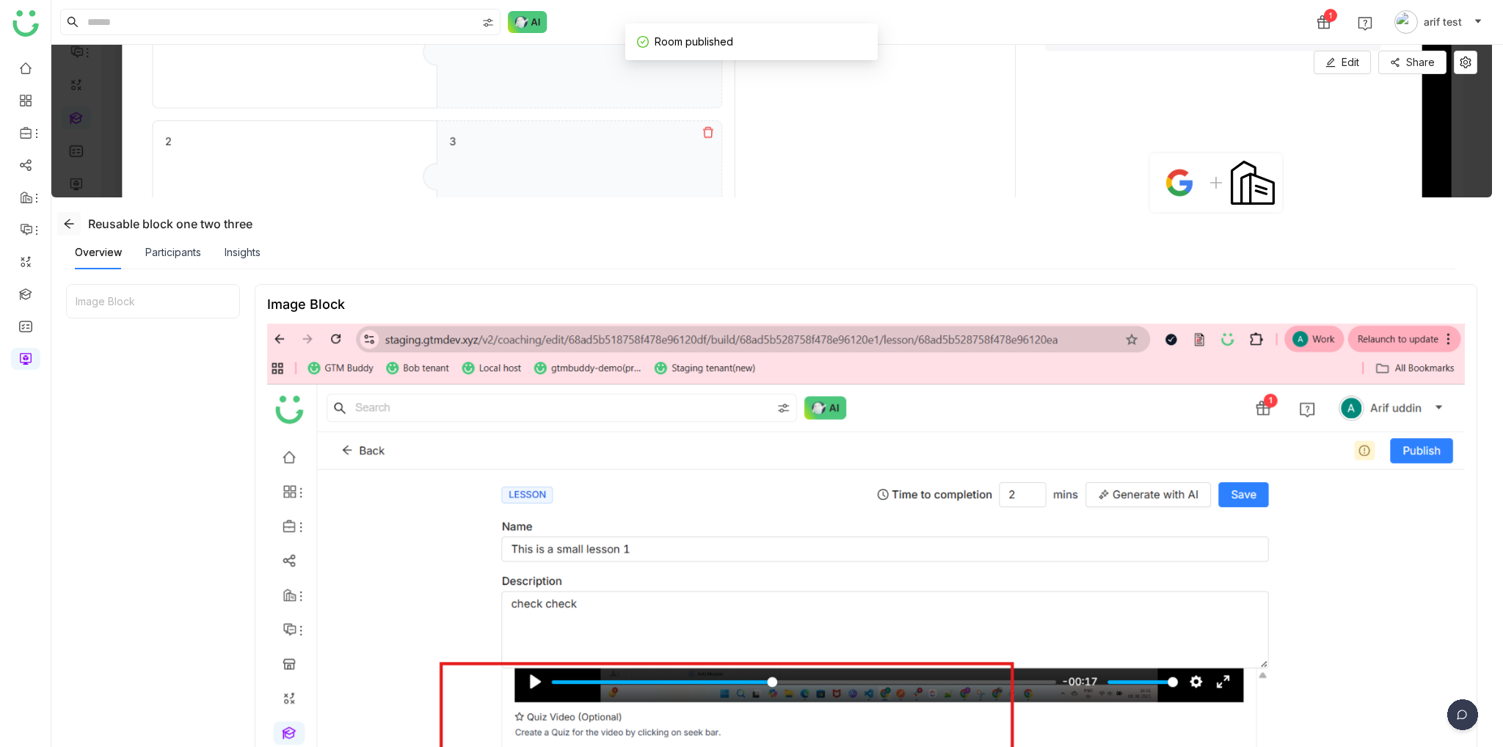
click at [74, 225] on icon at bounding box center [69, 224] width 12 height 12
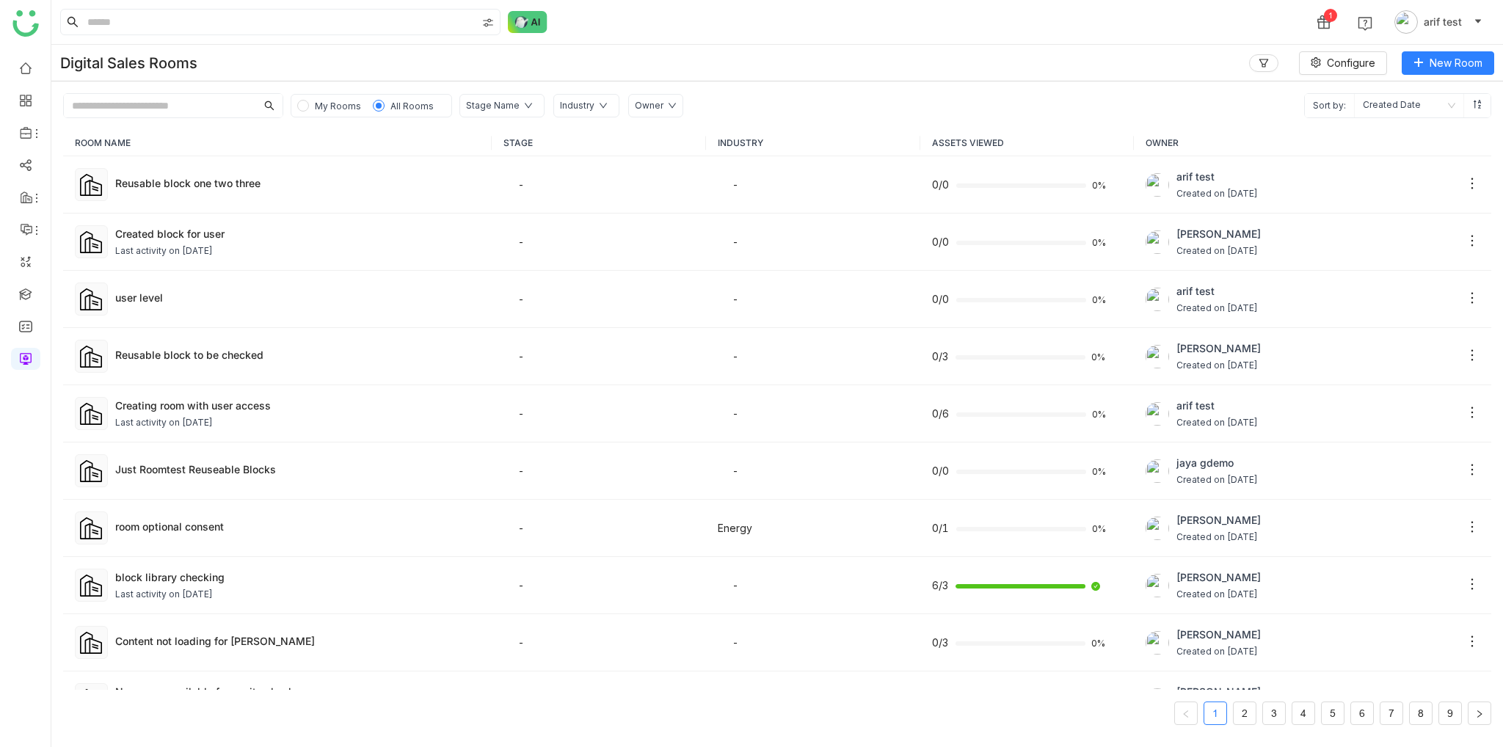
click at [1458, 79] on div "Digital Sales Rooms Configure New Room" at bounding box center [777, 63] width 1452 height 37
click at [1415, 272] on span "Make it Cloneable" at bounding box center [1397, 267] width 104 height 16
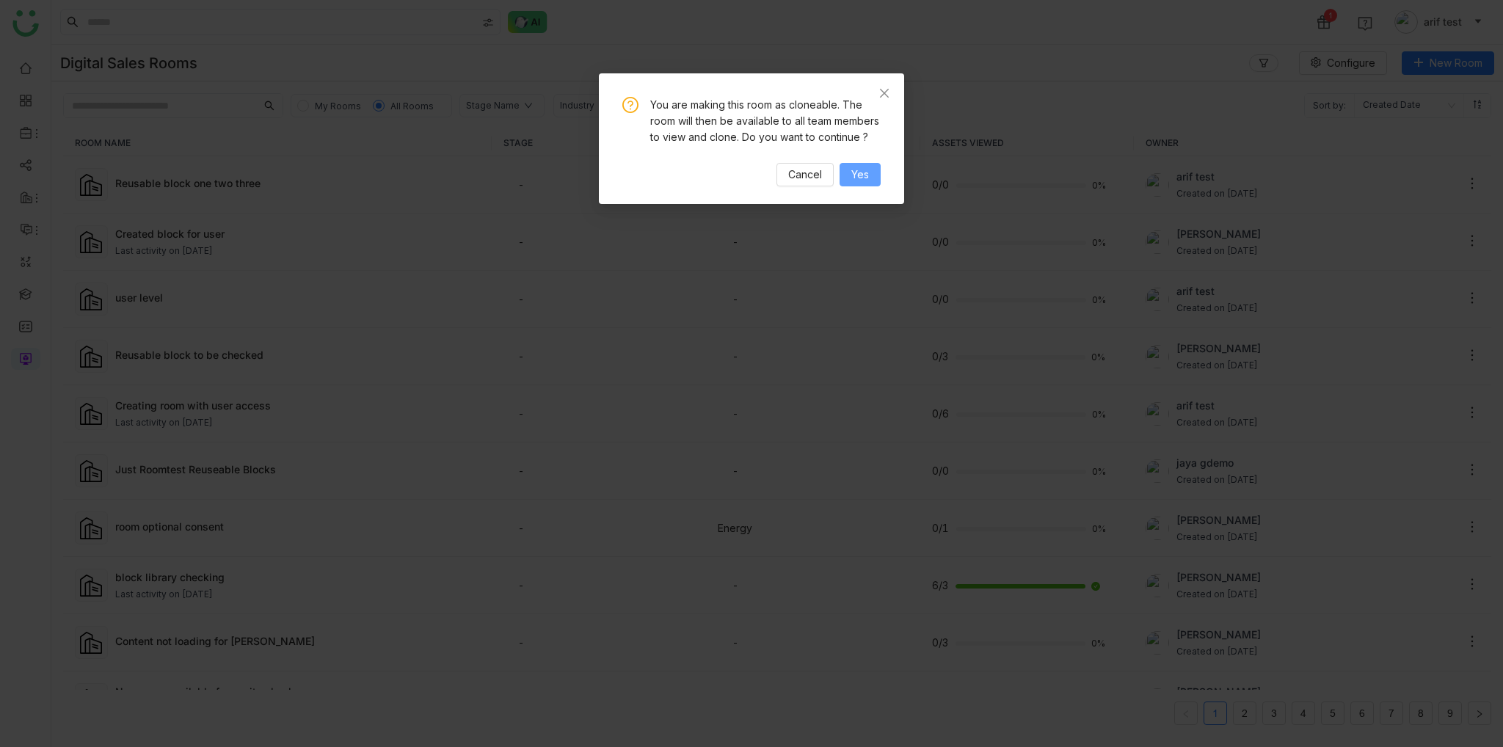
click at [860, 180] on span "Yes" at bounding box center [860, 175] width 18 height 16
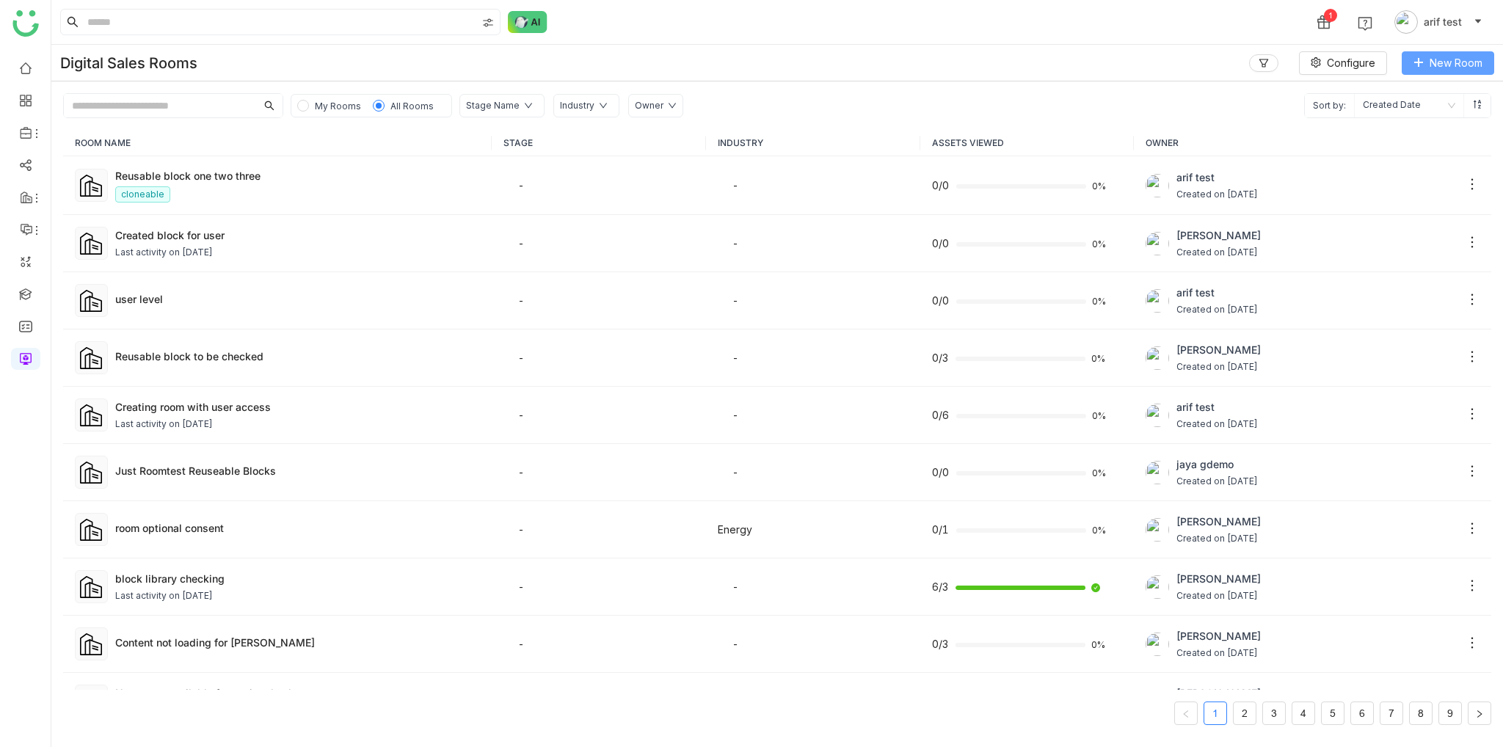
click at [1468, 73] on button "New Room" at bounding box center [1448, 62] width 92 height 23
click at [1405, 142] on span "Clone From Existing Room" at bounding box center [1414, 149] width 142 height 16
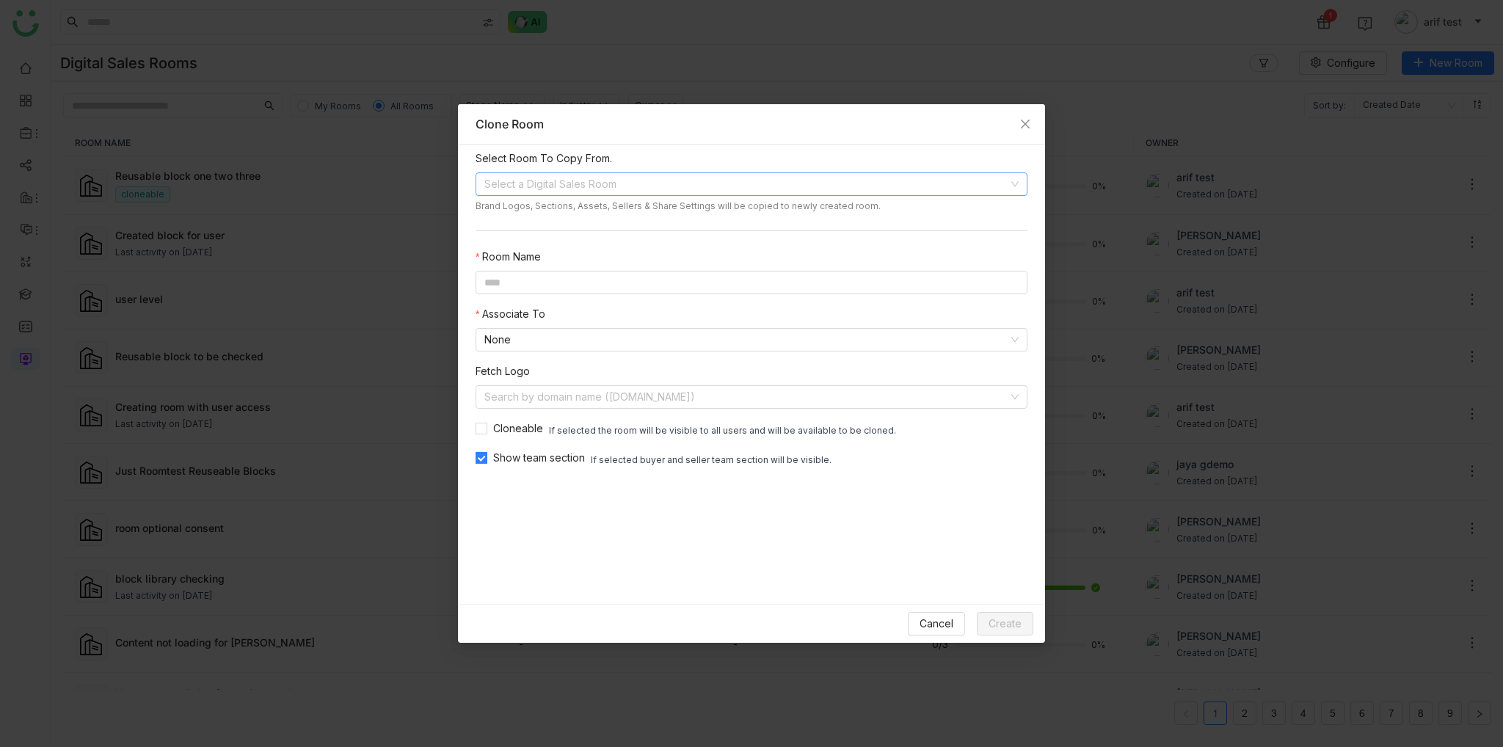
click at [630, 186] on input at bounding box center [746, 184] width 524 height 22
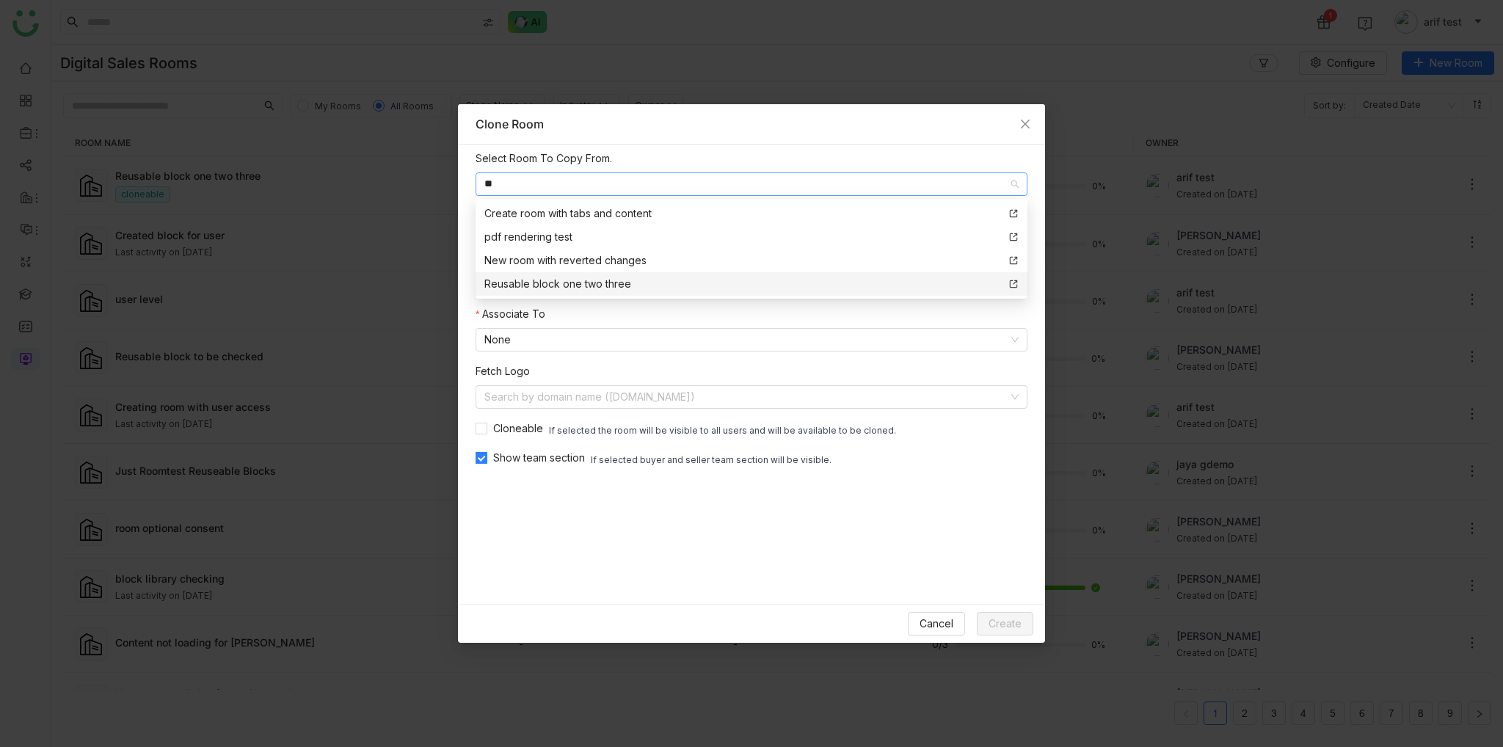
type input "**"
click at [587, 281] on div "Reusable block one two three" at bounding box center [557, 284] width 147 height 16
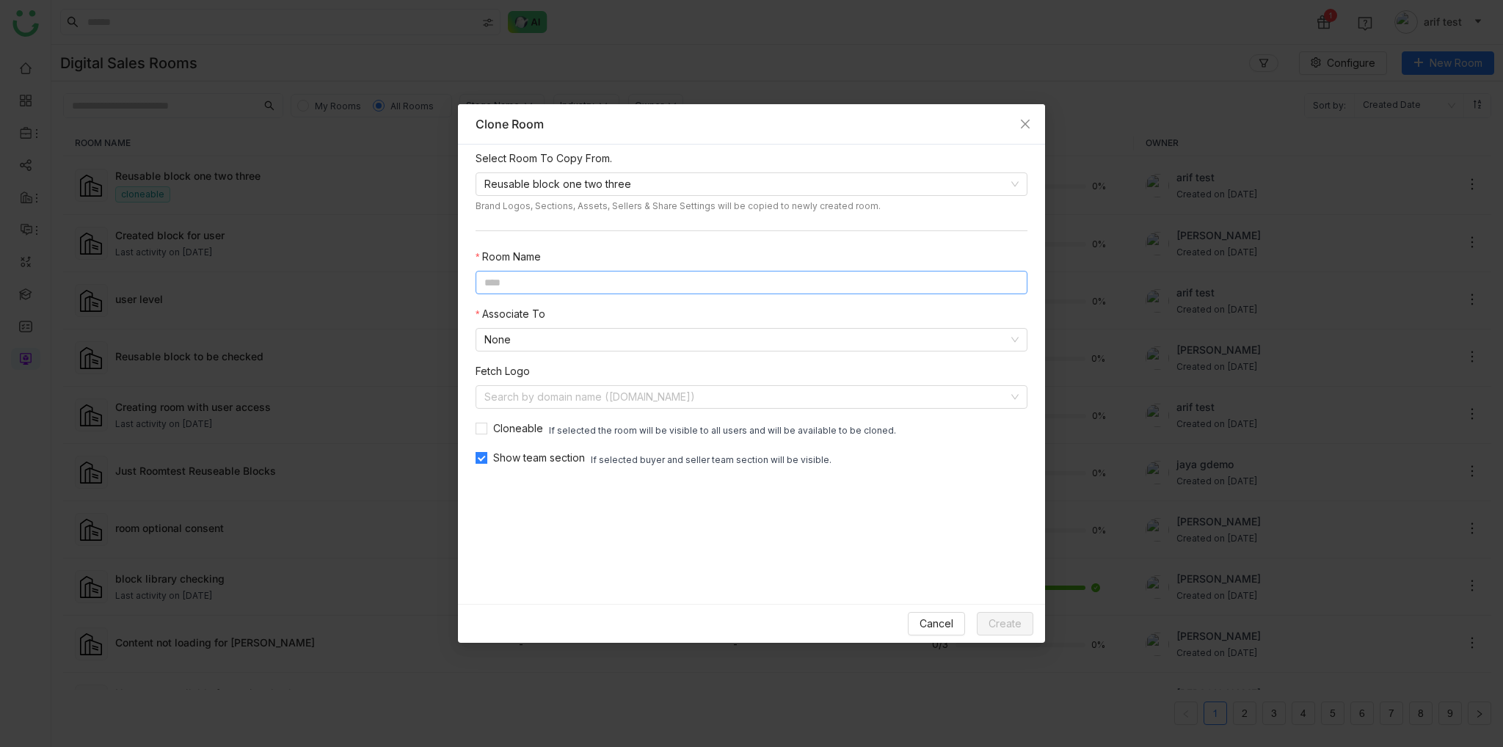
click at [597, 280] on input at bounding box center [752, 282] width 552 height 23
type input "**********"
click at [1028, 625] on button "Create" at bounding box center [1005, 623] width 57 height 23
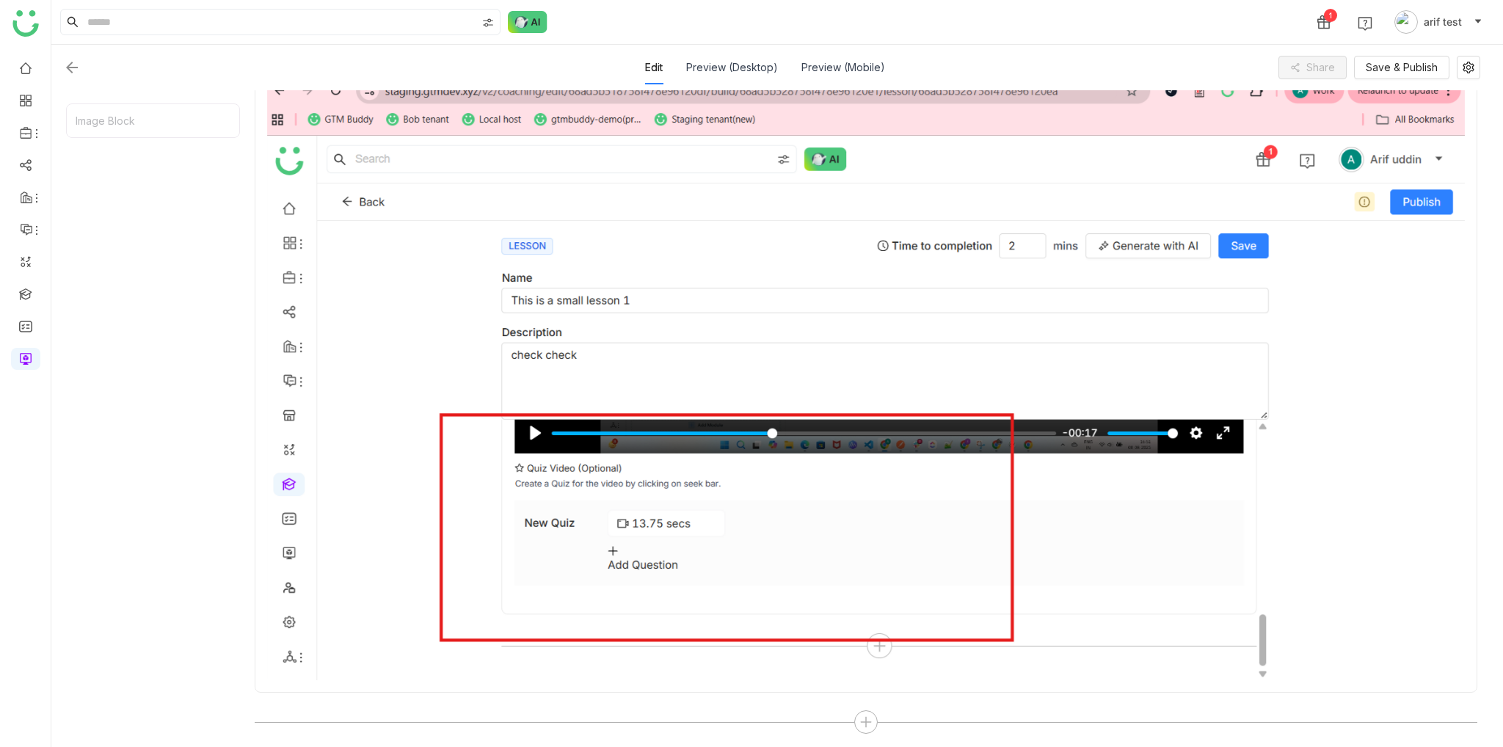
scroll to position [308, 0]
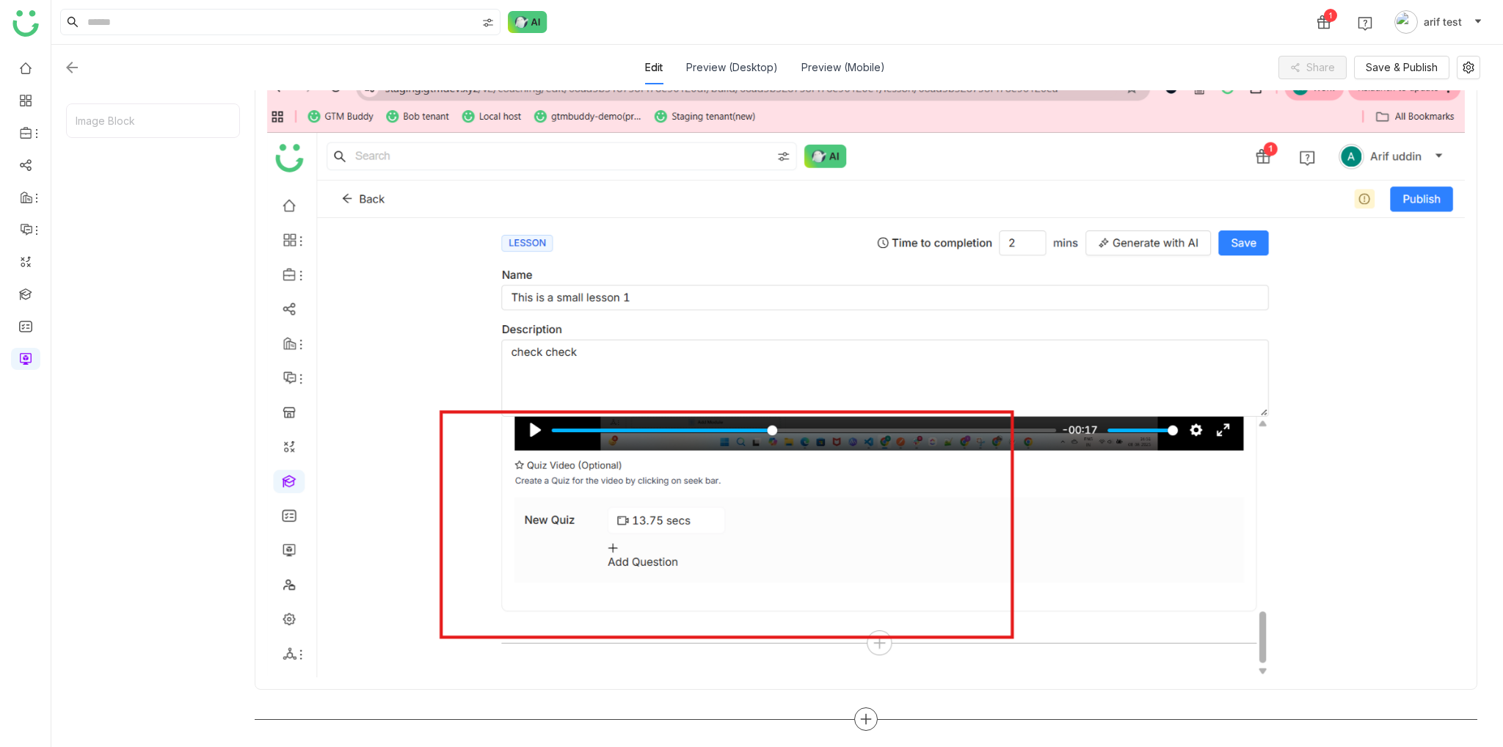
click at [879, 713] on div at bounding box center [866, 719] width 1223 height 23
click at [865, 716] on icon at bounding box center [865, 719] width 1 height 10
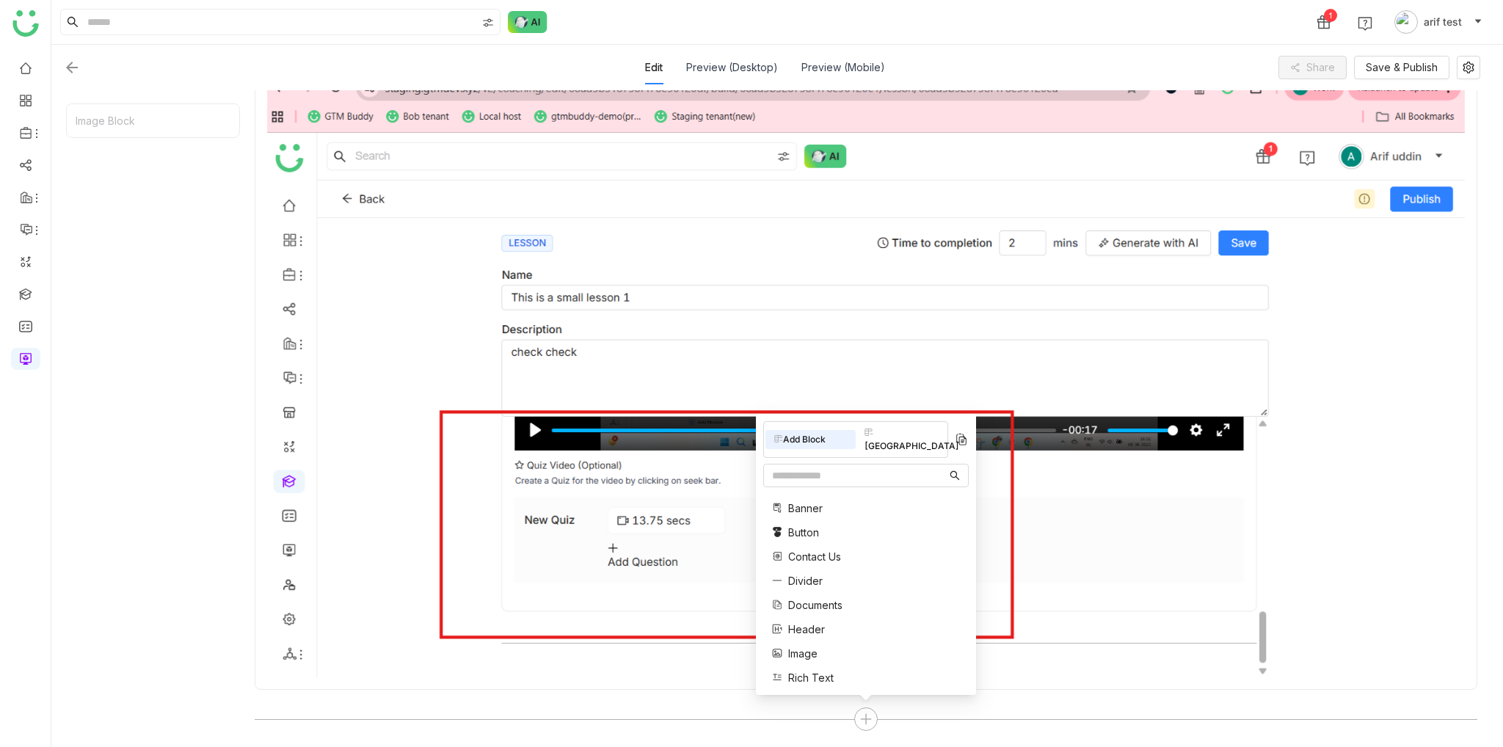
click at [898, 440] on div "Block Library" at bounding box center [901, 439] width 90 height 32
click at [815, 517] on div "Blocking Document Block Rich Text Block Scoll Block Qa Block Test 11-55am Qa Bl…" at bounding box center [866, 590] width 206 height 195
click at [815, 529] on span "Document Block" at bounding box center [827, 529] width 79 height 15
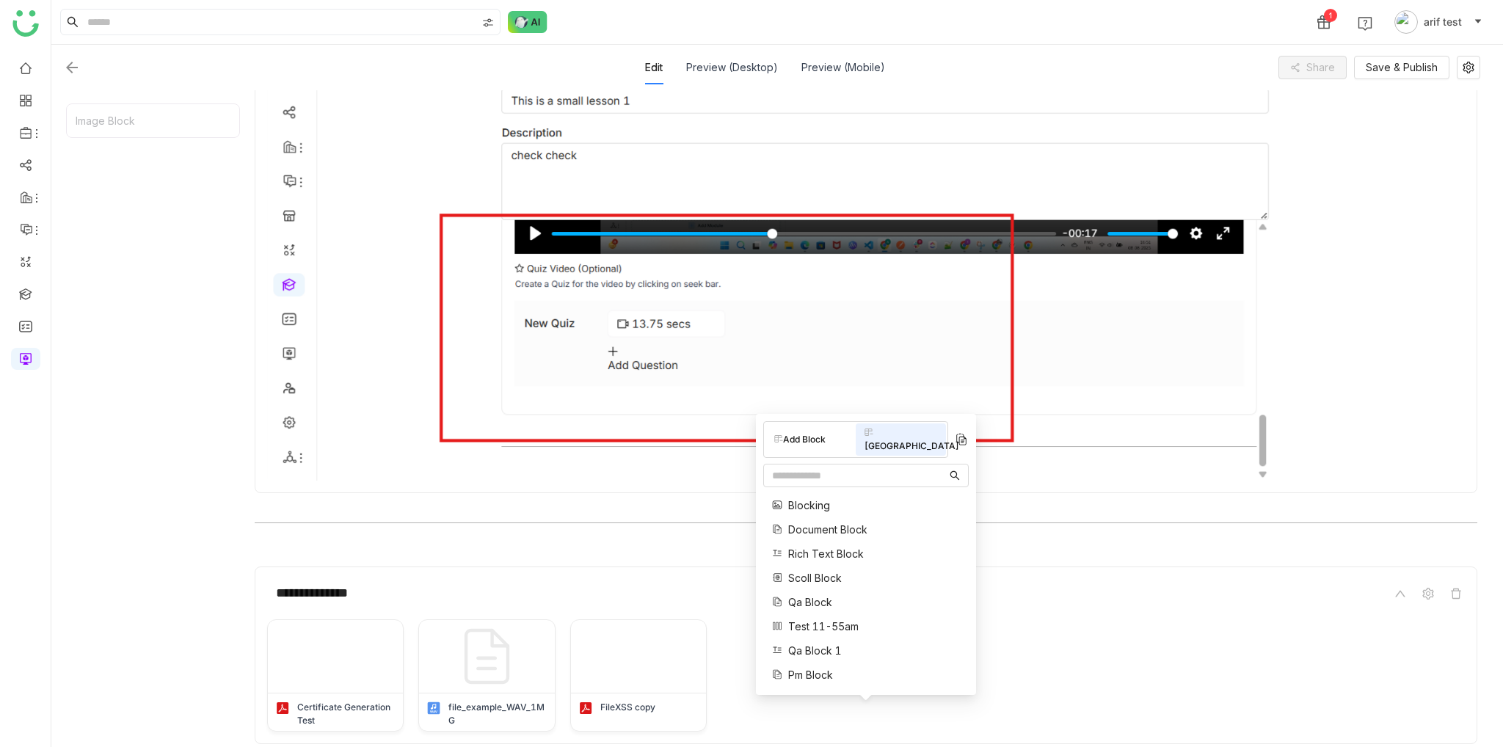
scroll to position [559, 0]
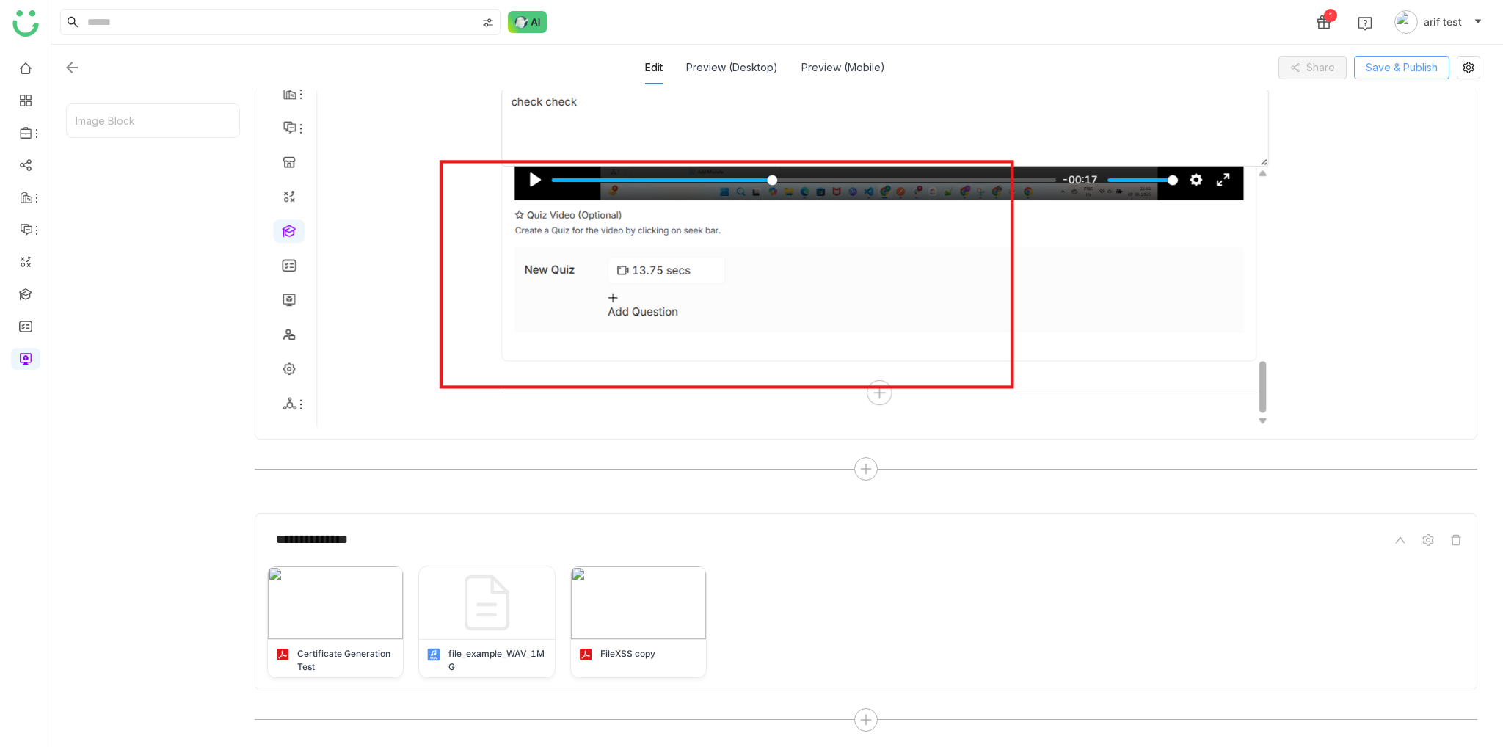
click at [1408, 70] on span "Save & Publish" at bounding box center [1402, 67] width 72 height 16
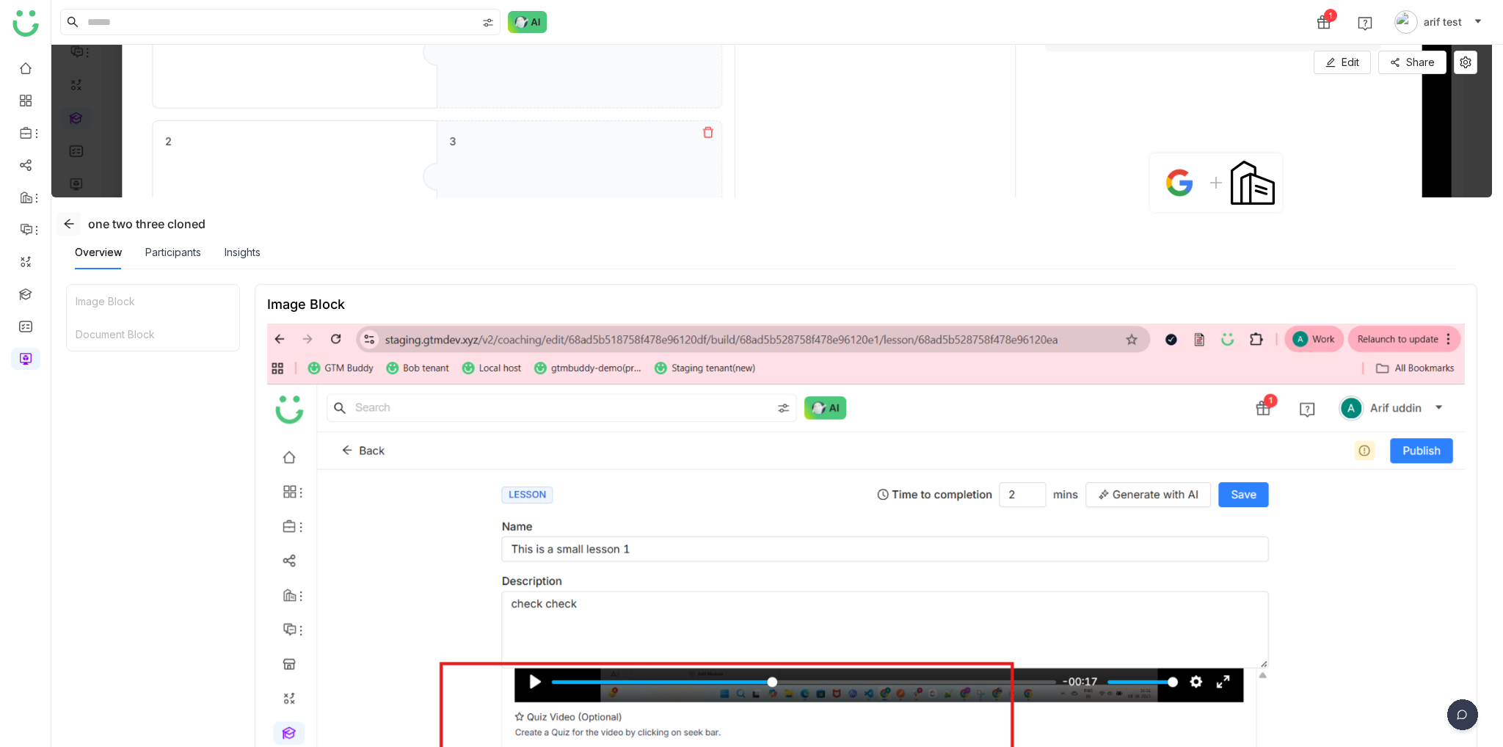
click at [70, 224] on icon at bounding box center [69, 224] width 12 height 12
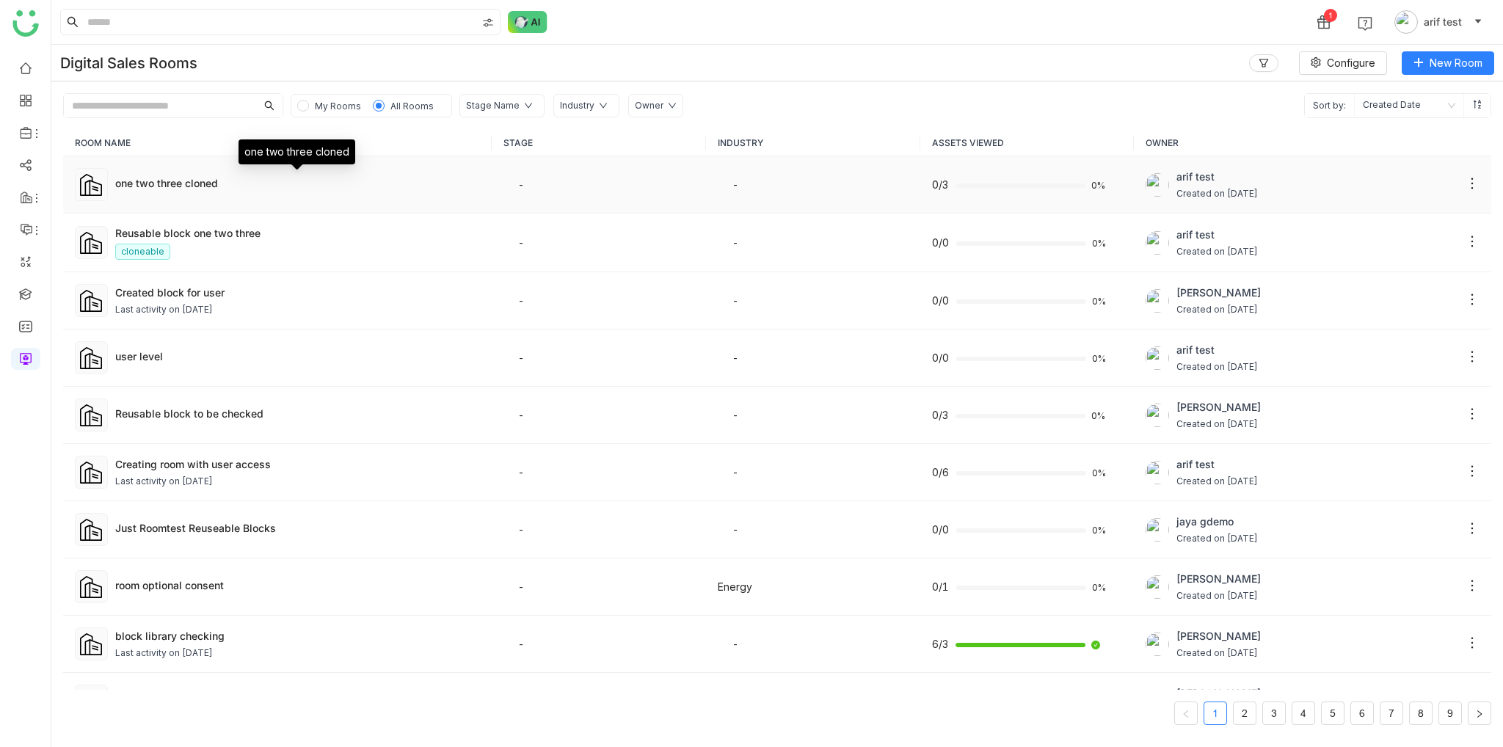
click at [224, 186] on div "one two three cloned" at bounding box center [297, 182] width 365 height 15
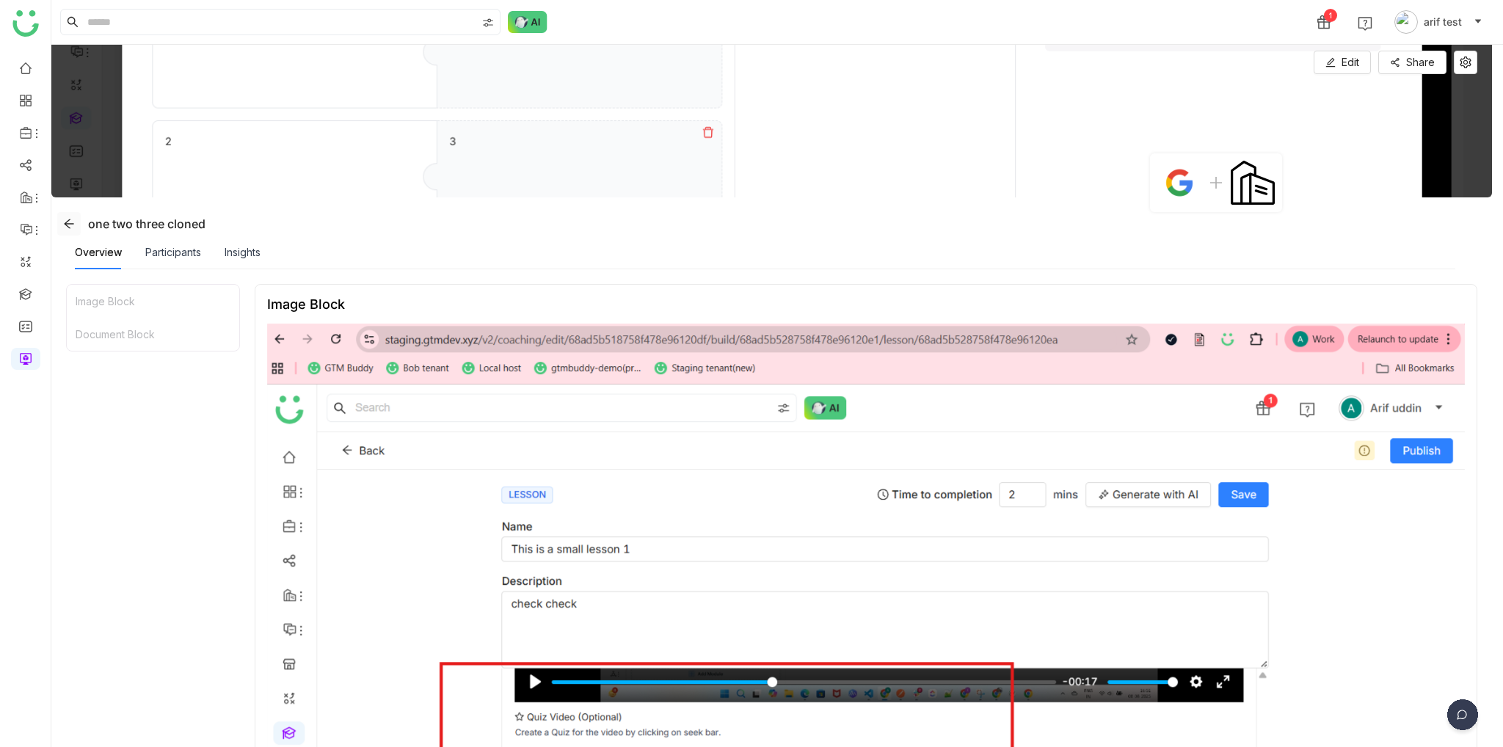
click at [73, 227] on icon at bounding box center [69, 224] width 12 height 12
